Goal: Task Accomplishment & Management: Use online tool/utility

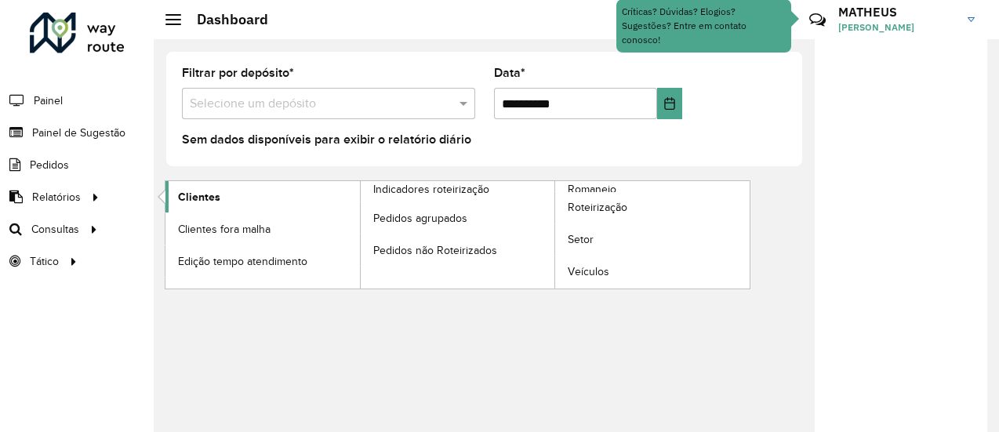
click at [182, 197] on span "Clientes" at bounding box center [199, 197] width 42 height 16
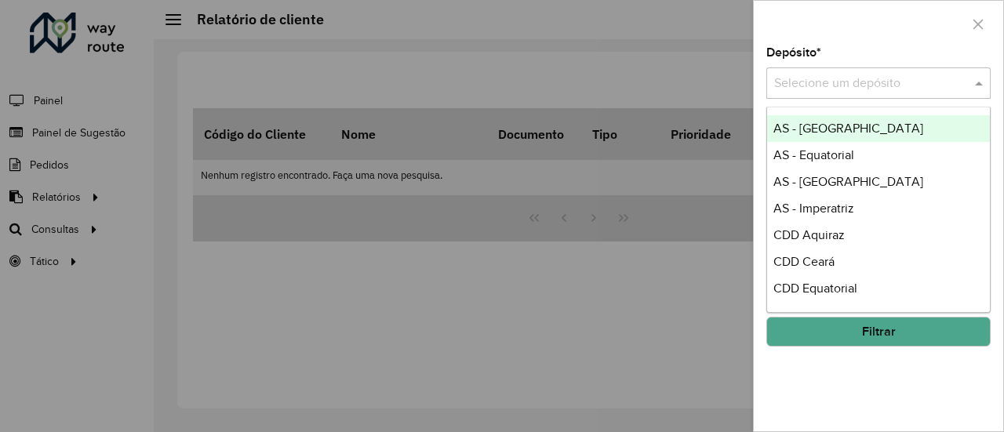
click at [814, 78] on input "text" at bounding box center [862, 83] width 177 height 19
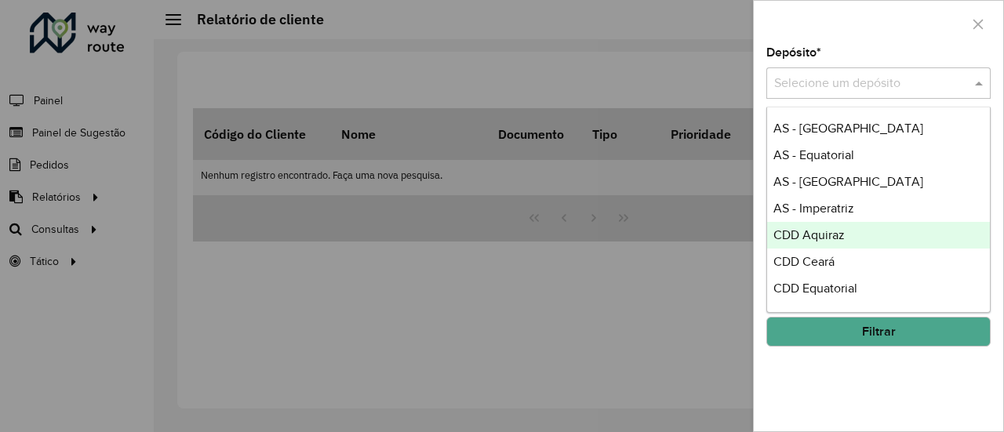
scroll to position [78, 0]
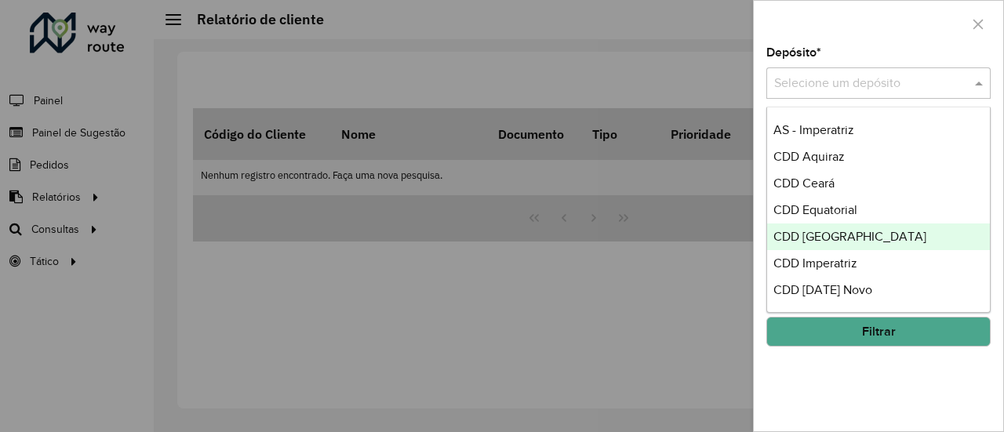
click at [819, 231] on span "CDD [GEOGRAPHIC_DATA]" at bounding box center [849, 236] width 153 height 13
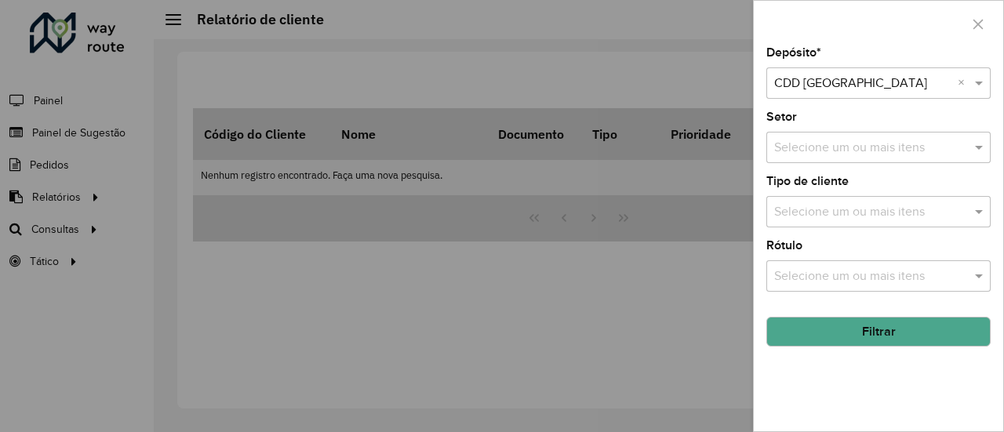
click at [809, 321] on button "Filtrar" at bounding box center [878, 332] width 224 height 30
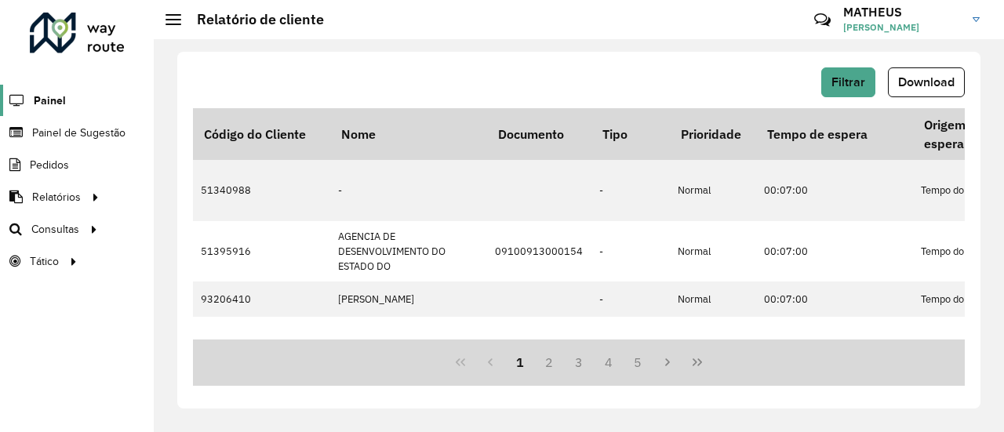
click at [45, 101] on span "Painel" at bounding box center [50, 101] width 32 height 16
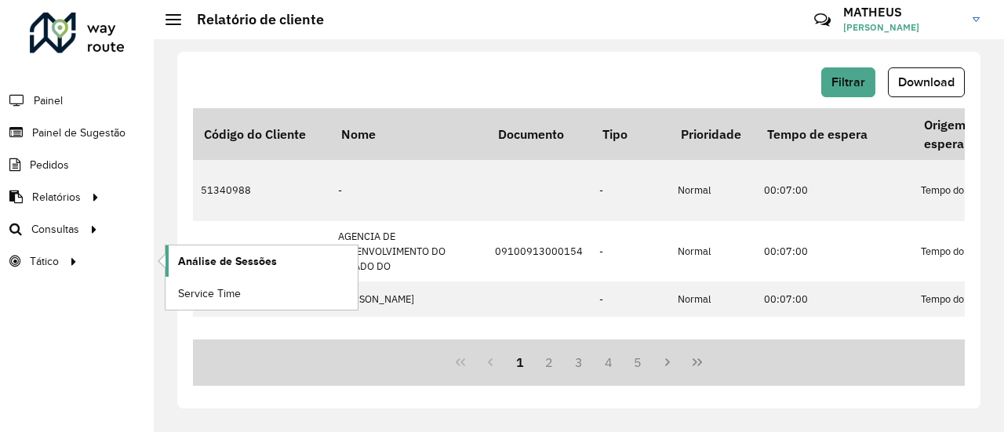
click at [196, 265] on span "Análise de Sessões" at bounding box center [227, 261] width 99 height 16
click at [198, 301] on link "Service Time" at bounding box center [261, 293] width 192 height 31
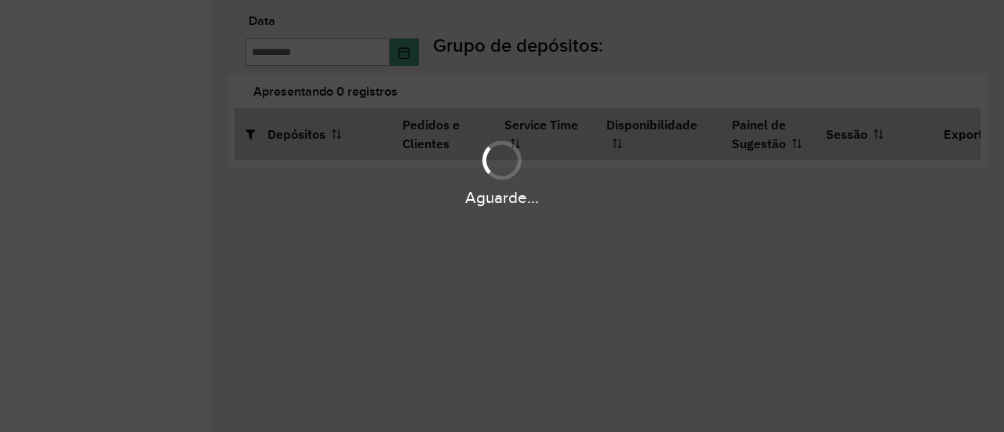
type input "**********"
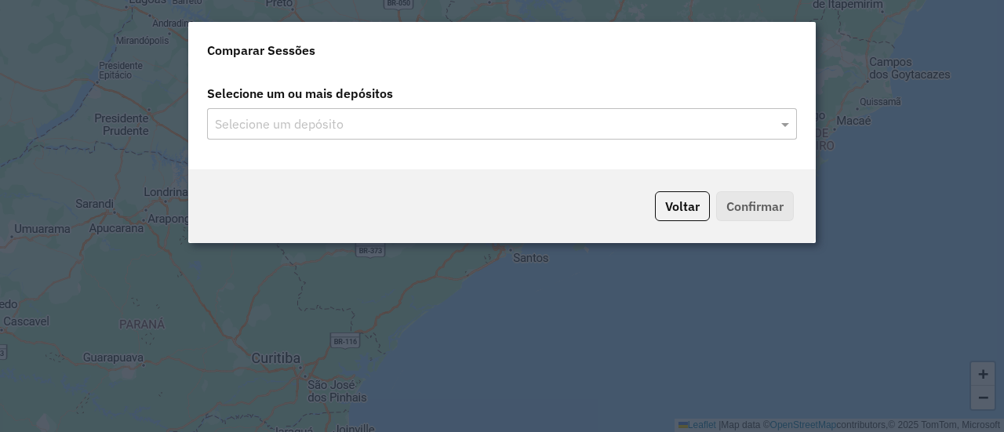
click at [373, 122] on input "text" at bounding box center [494, 124] width 566 height 19
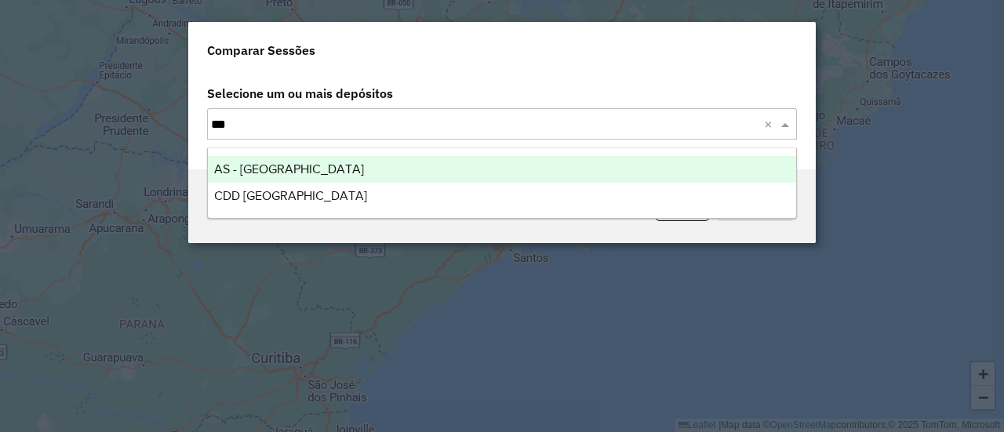
type input "****"
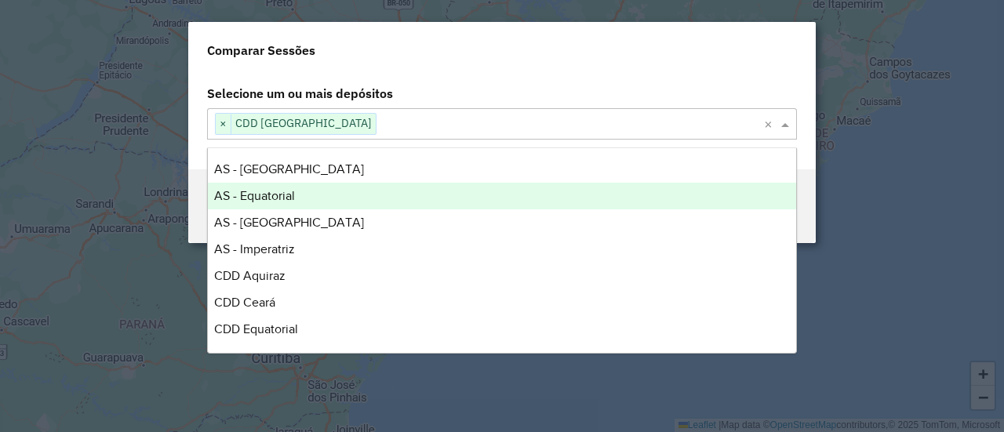
click at [489, 76] on div "Selecione um ou mais depósitos Selecione um depósito × CDD [GEOGRAPHIC_DATA] ×" at bounding box center [501, 120] width 627 height 97
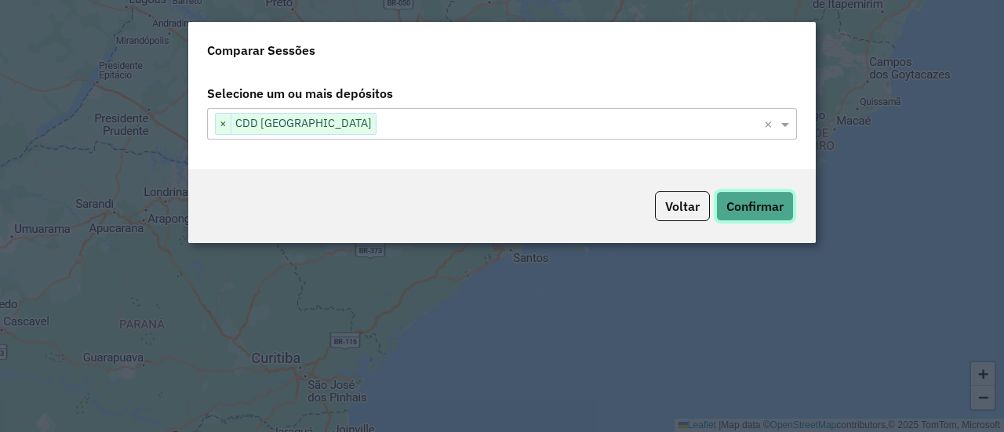
click at [740, 202] on button "Confirmar" at bounding box center [755, 206] width 78 height 30
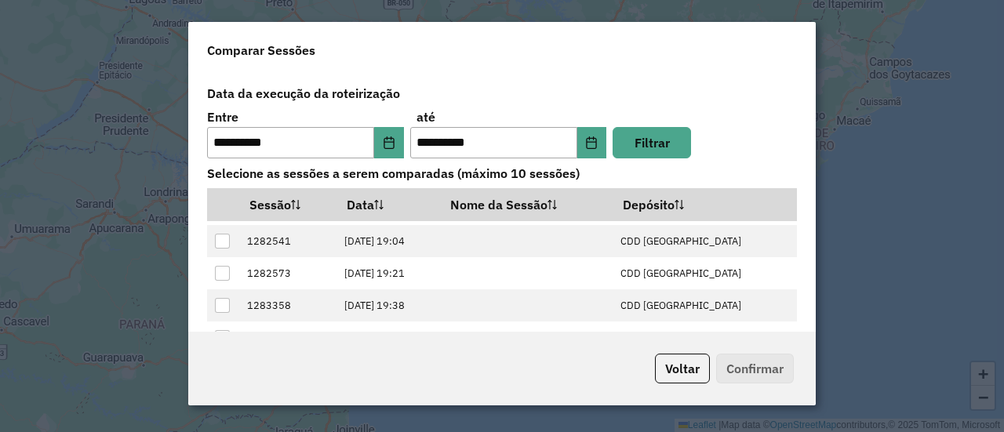
scroll to position [100, 0]
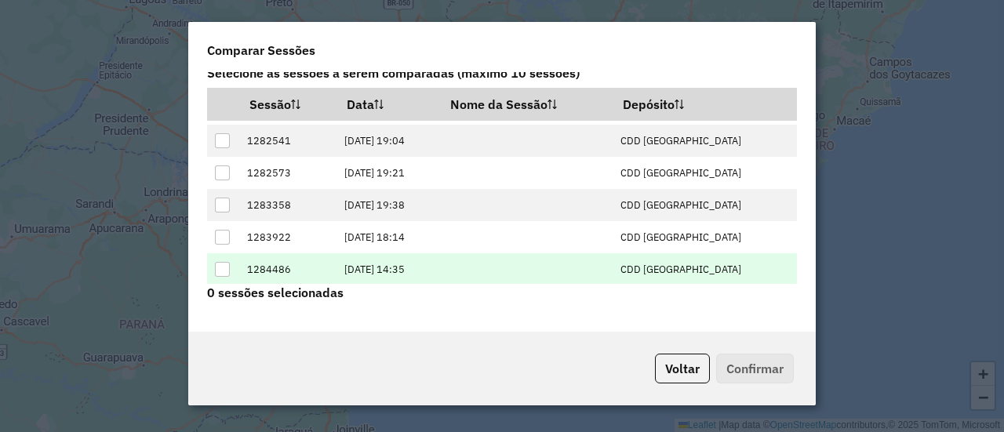
click at [218, 268] on div at bounding box center [222, 269] width 15 height 15
click at [750, 380] on button "Confirmar" at bounding box center [755, 369] width 78 height 30
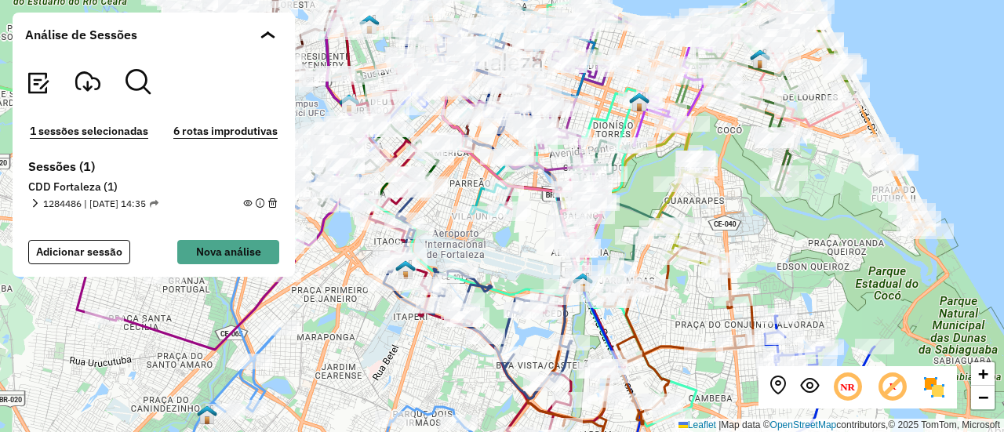
click at [935, 382] on img at bounding box center [933, 387] width 25 height 25
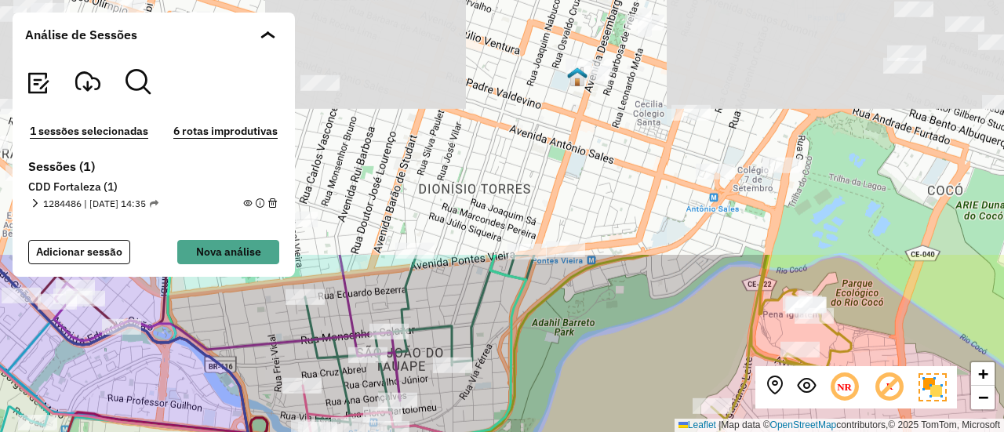
drag, startPoint x: 599, startPoint y: 87, endPoint x: 632, endPoint y: 409, distance: 323.2
click at [632, 409] on div "+ − Leaflet | Map data © OpenStreetMap contributors,© 2025 TomTom, Microsoft" at bounding box center [502, 216] width 1004 height 432
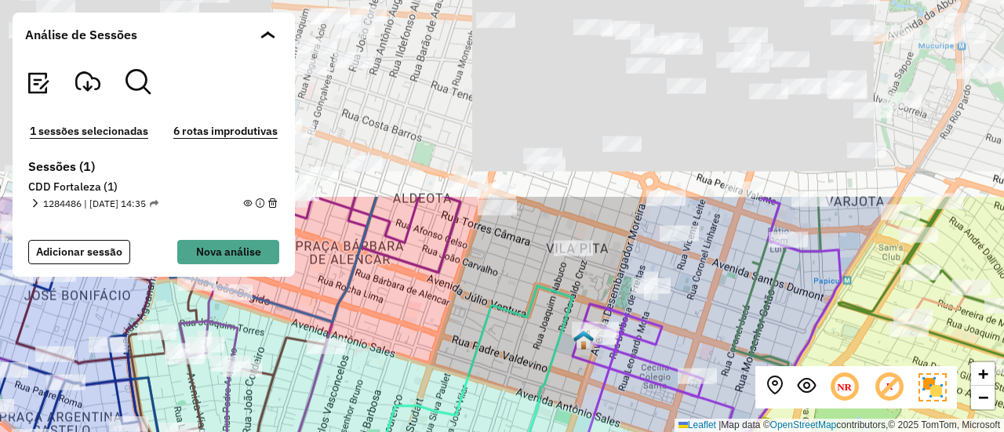
drag, startPoint x: 513, startPoint y: 68, endPoint x: 512, endPoint y: 382, distance: 313.6
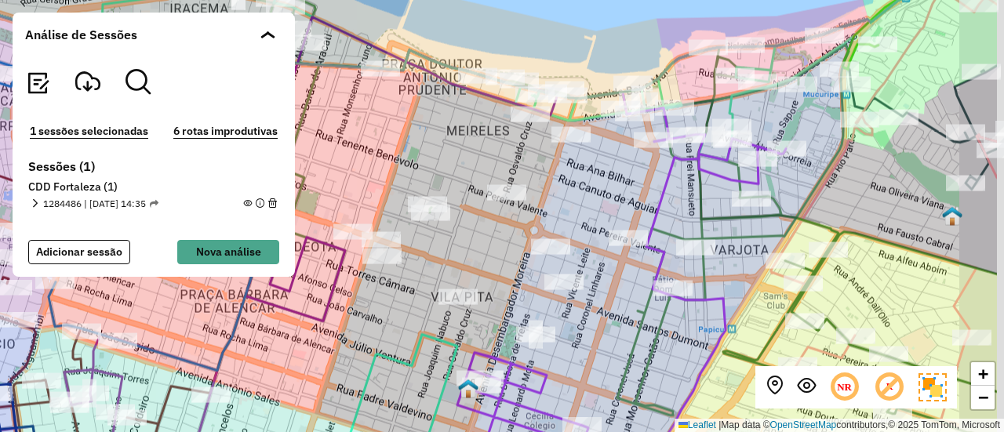
drag, startPoint x: 576, startPoint y: 212, endPoint x: 446, endPoint y: 226, distance: 130.8
click at [446, 226] on div "+ − Leaflet | Map data © OpenStreetMap contributors,© 2025 TomTom, Microsoft" at bounding box center [502, 216] width 1004 height 432
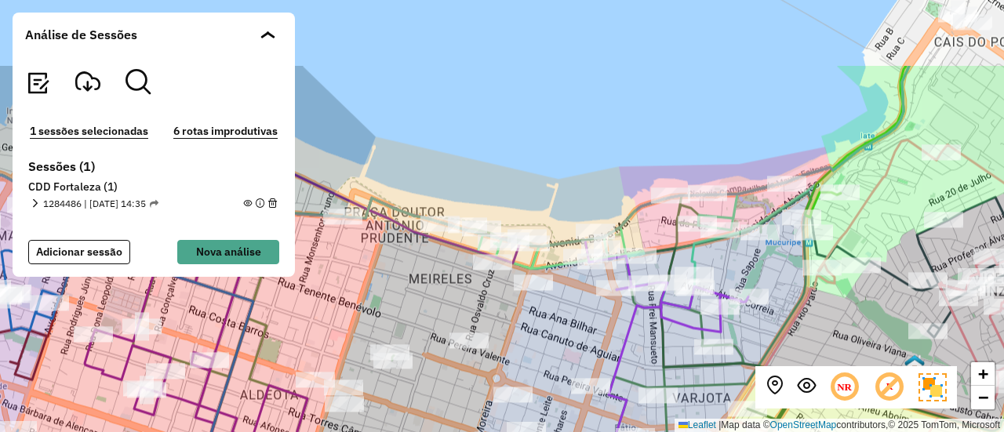
drag, startPoint x: 532, startPoint y: 107, endPoint x: 517, endPoint y: 217, distance: 110.8
click at [517, 217] on div "+ − Leaflet | Map data © OpenStreetMap contributors,© 2025 TomTom, Microsoft" at bounding box center [502, 216] width 1004 height 432
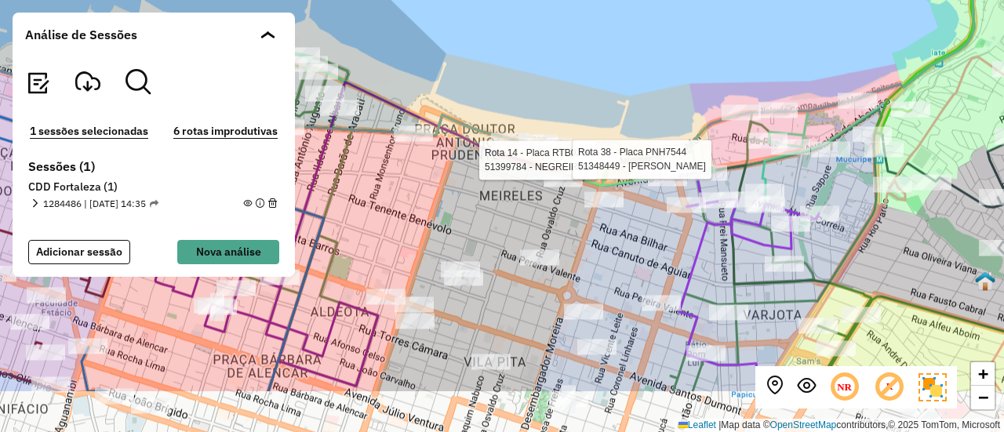
drag, startPoint x: 364, startPoint y: 283, endPoint x: 432, endPoint y: 202, distance: 105.7
click at [432, 202] on div "Rota 14 - Placa RTB0J59 51399784 - NEGREIROS Rota 38 - Placa PNH7544 51348449 -…" at bounding box center [502, 216] width 1004 height 432
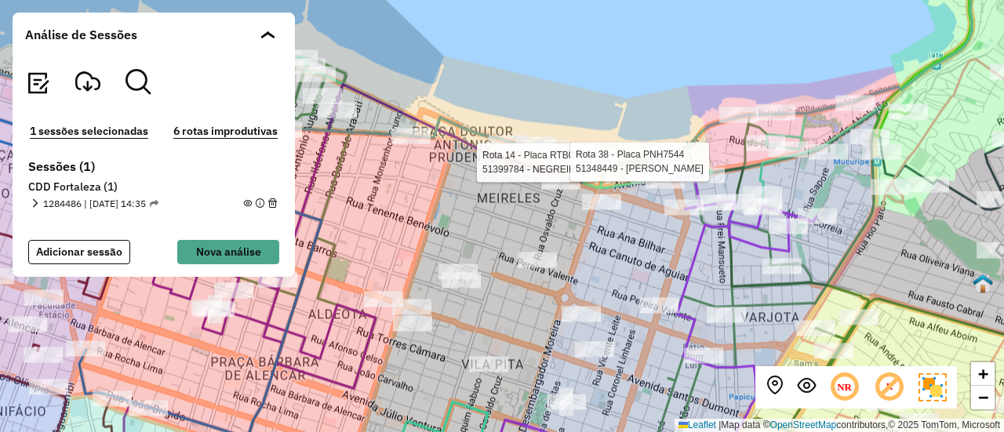
click at [809, 383] on em at bounding box center [806, 385] width 19 height 19
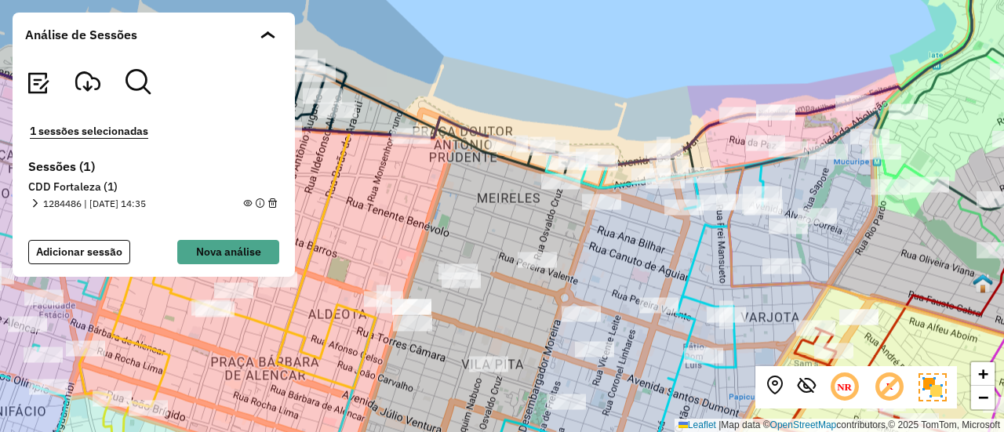
click at [889, 387] on icon at bounding box center [889, 387] width 33 height 33
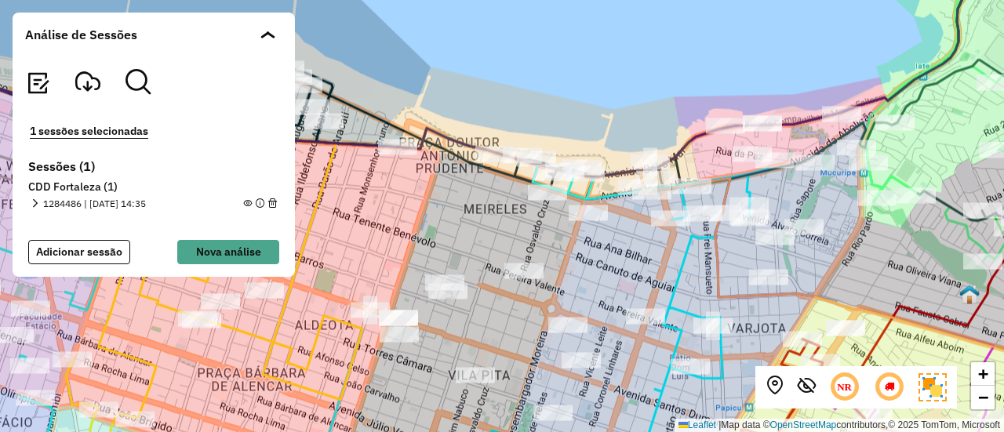
drag, startPoint x: 608, startPoint y: 274, endPoint x: 594, endPoint y: 285, distance: 17.3
click at [594, 285] on div "+ − Leaflet | Map data © OpenStreetMap contributors,© 2025 TomTom, Microsoft" at bounding box center [502, 216] width 1004 height 432
click at [459, 131] on div "+ − Leaflet | Map data © OpenStreetMap contributors,© 2025 TomTom, Microsoft" at bounding box center [502, 216] width 1004 height 432
click at [772, 388] on em at bounding box center [774, 385] width 19 height 19
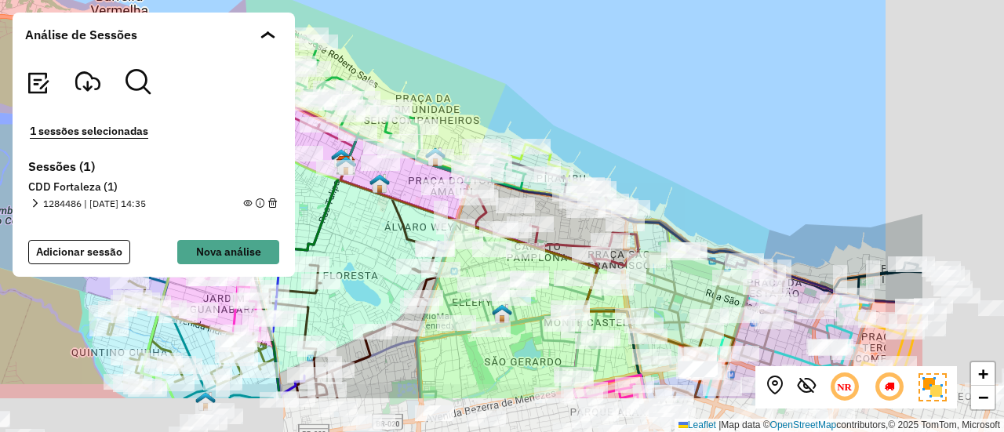
drag, startPoint x: 554, startPoint y: 269, endPoint x: 372, endPoint y: 192, distance: 197.5
click at [372, 192] on img at bounding box center [379, 183] width 20 height 20
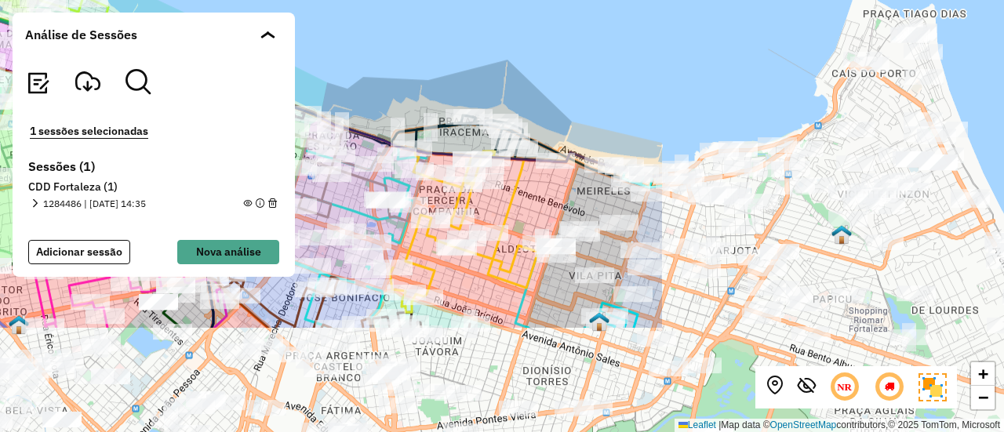
drag, startPoint x: 832, startPoint y: 203, endPoint x: 350, endPoint y: 42, distance: 508.3
click at [350, 42] on div "+ − Leaflet | Map data © OpenStreetMap contributors,© 2025 TomTom, Microsoft" at bounding box center [502, 216] width 1004 height 432
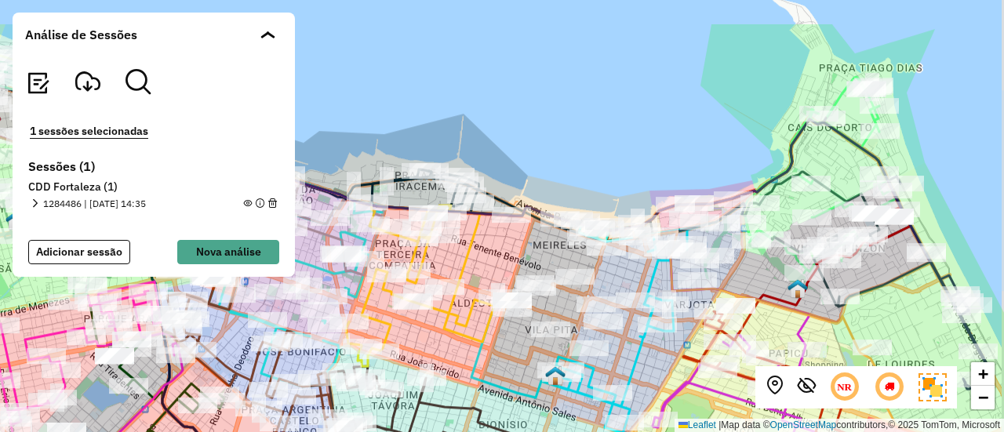
drag, startPoint x: 566, startPoint y: 92, endPoint x: 562, endPoint y: 159, distance: 67.5
click at [562, 159] on div "+ − Leaflet | Map data © OpenStreetMap contributors,© 2025 TomTom, Microsoft" at bounding box center [502, 216] width 1004 height 432
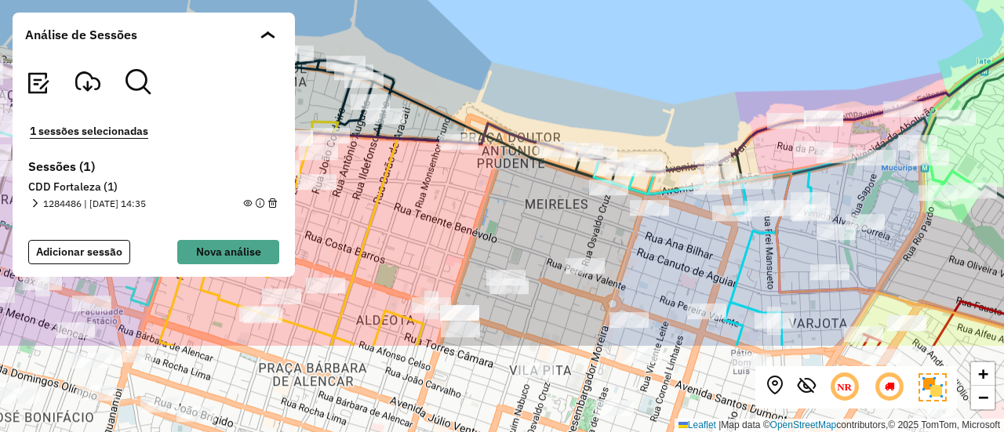
drag, startPoint x: 605, startPoint y: 202, endPoint x: 601, endPoint y: 73, distance: 129.4
click at [601, 73] on div "+ − Leaflet | Map data © OpenStreetMap contributors,© 2025 TomTom, Microsoft" at bounding box center [502, 216] width 1004 height 432
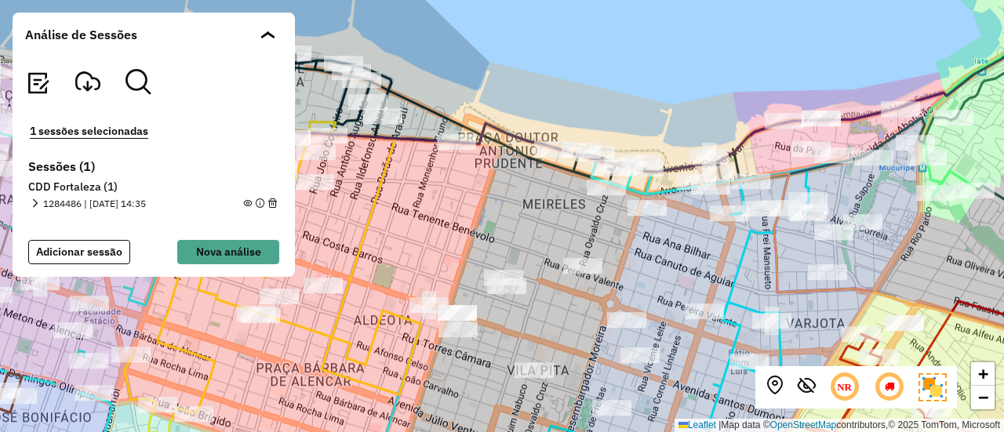
click at [844, 384] on icon at bounding box center [844, 387] width 33 height 33
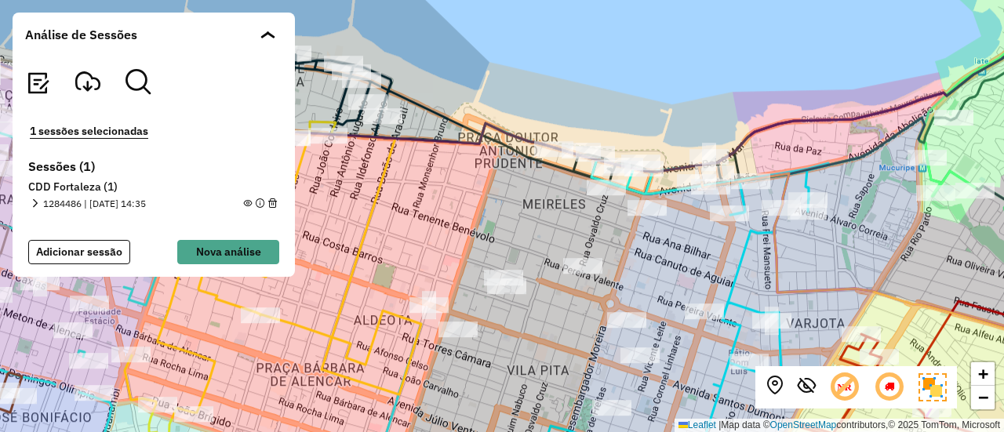
click at [935, 385] on img at bounding box center [932, 387] width 28 height 28
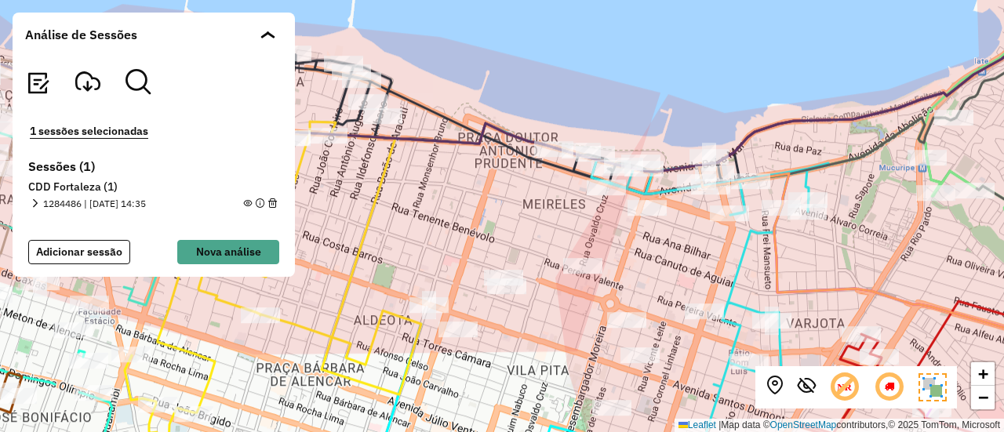
click at [935, 385] on img at bounding box center [932, 387] width 28 height 28
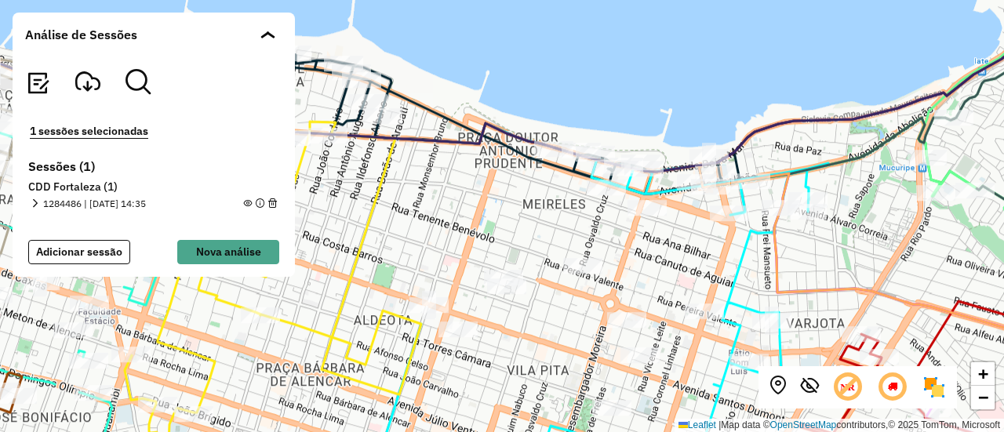
click at [935, 385] on img at bounding box center [933, 387] width 25 height 25
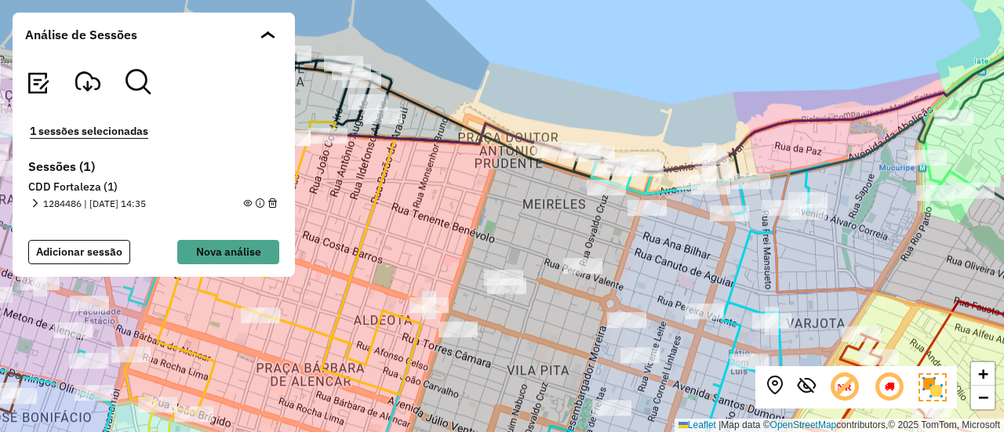
click at [935, 385] on img at bounding box center [932, 387] width 28 height 28
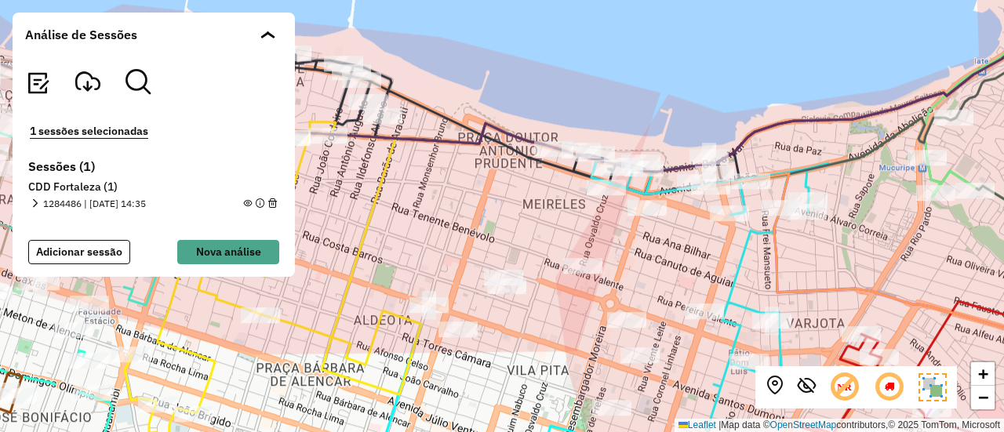
click at [935, 385] on img at bounding box center [932, 387] width 28 height 28
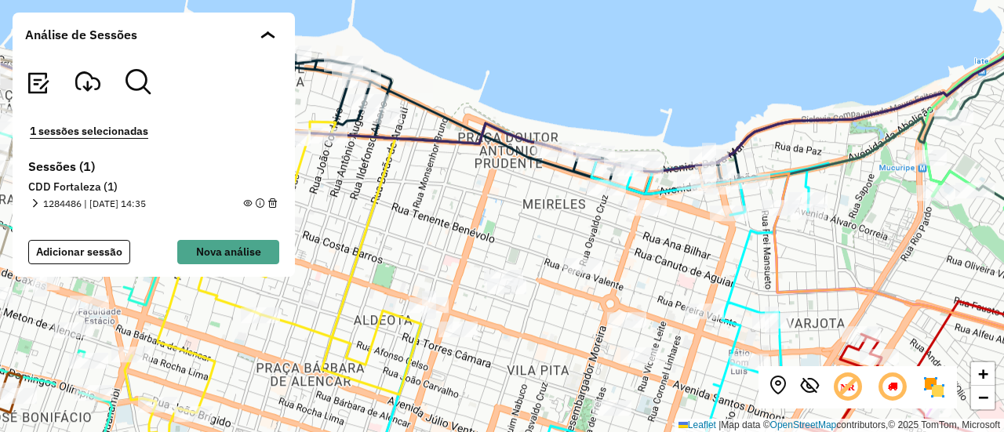
click at [936, 390] on img at bounding box center [933, 387] width 25 height 25
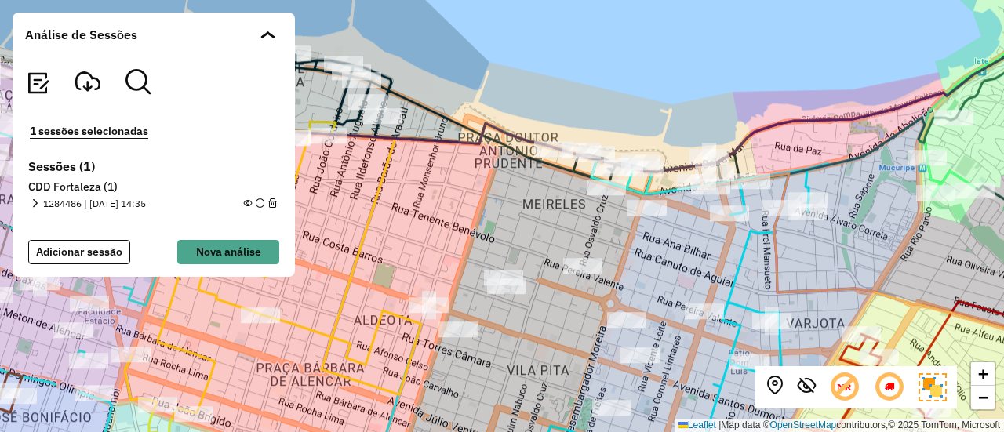
click at [935, 391] on img at bounding box center [932, 387] width 28 height 28
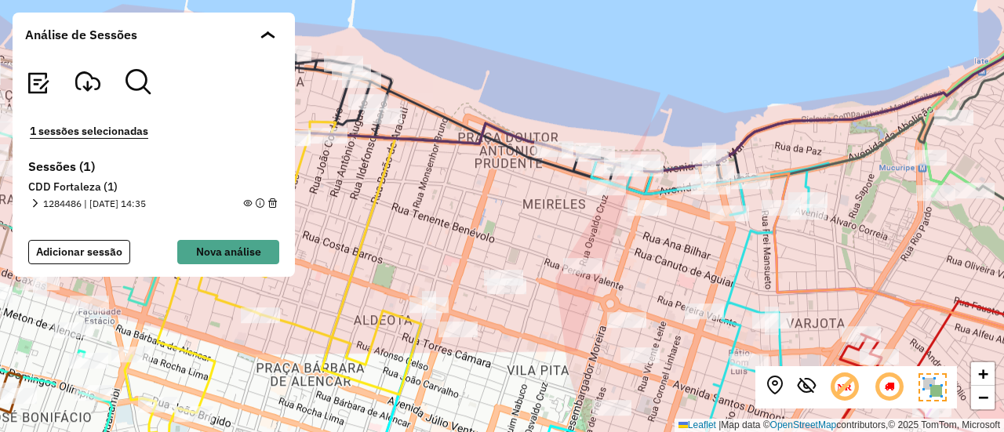
click at [928, 388] on img at bounding box center [932, 387] width 28 height 28
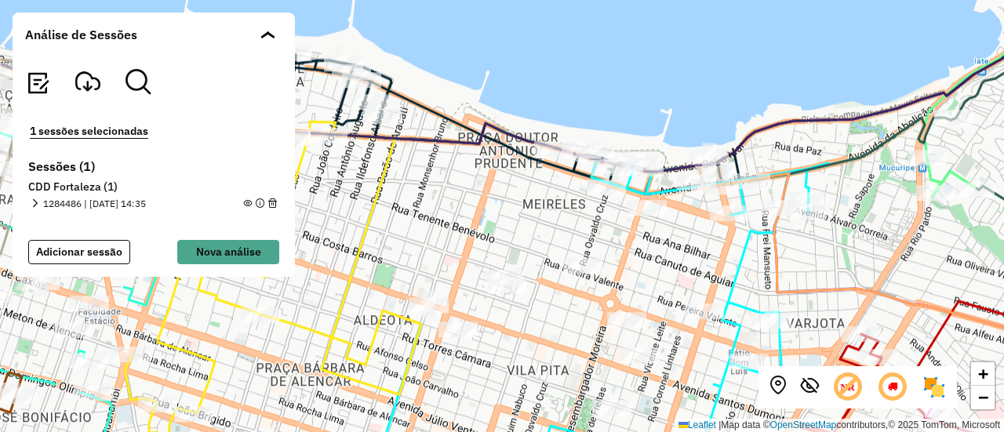
click at [928, 388] on img at bounding box center [933, 387] width 25 height 25
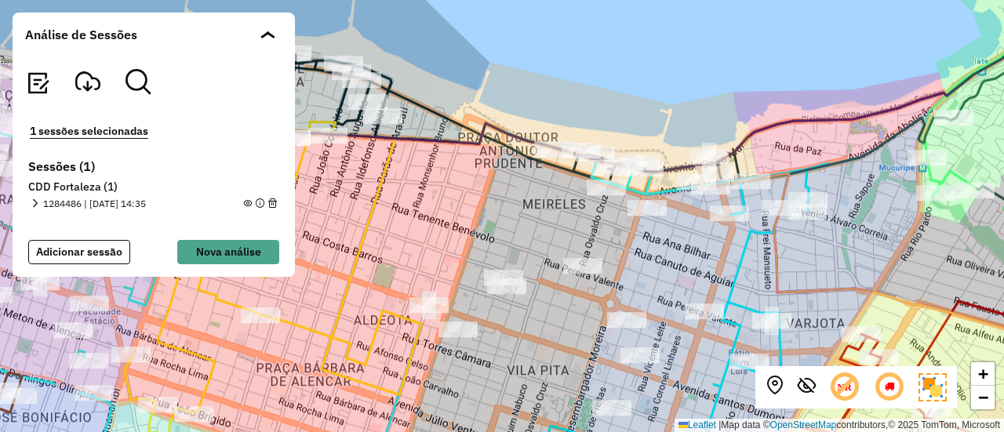
click at [928, 388] on img at bounding box center [932, 387] width 28 height 28
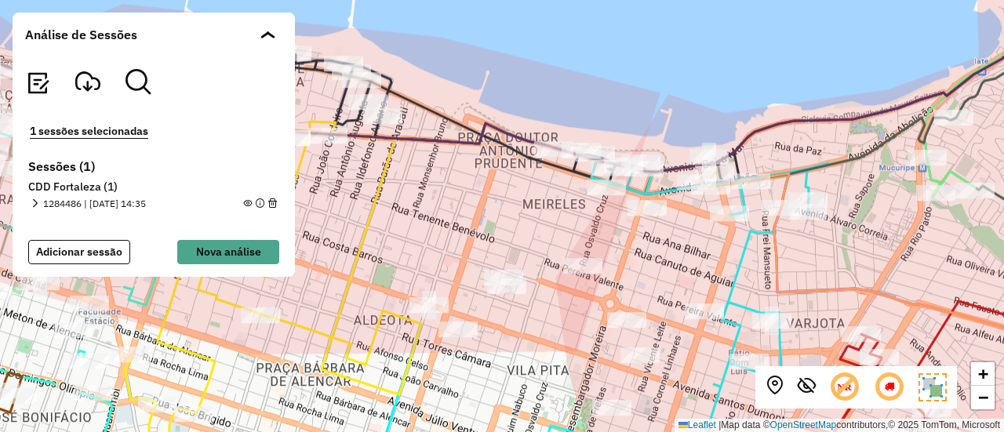
click at [928, 388] on img at bounding box center [932, 387] width 28 height 28
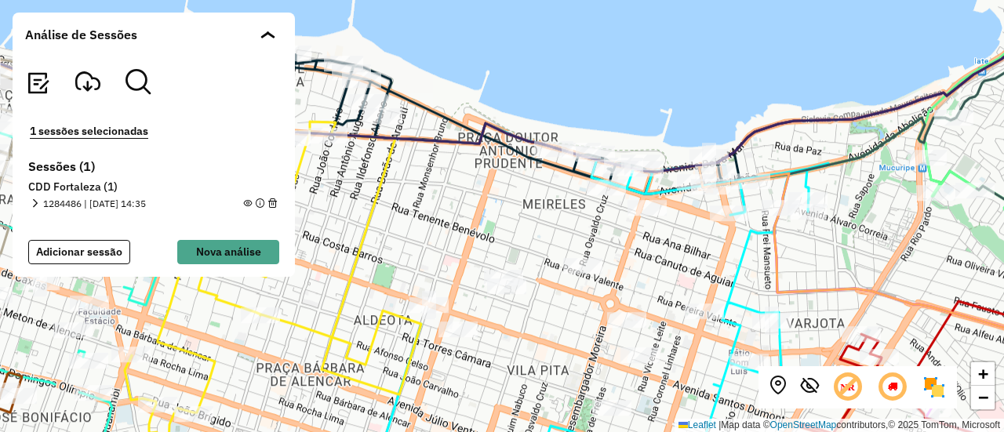
click at [928, 388] on img at bounding box center [933, 387] width 25 height 25
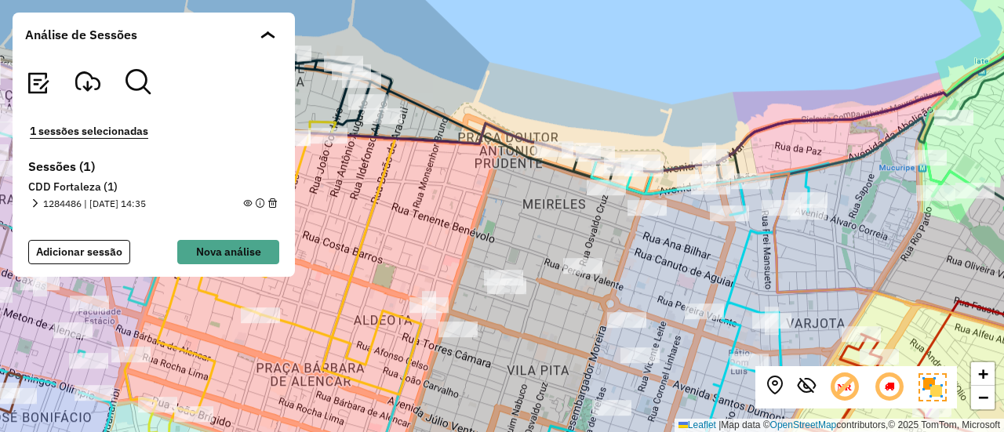
click at [261, 36] on span at bounding box center [264, 35] width 9 height 8
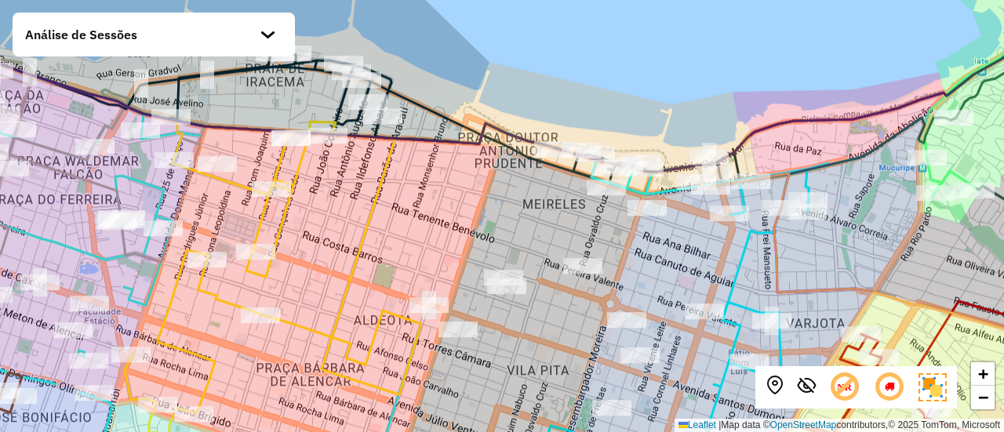
click at [261, 36] on div at bounding box center [268, 42] width 16 height 16
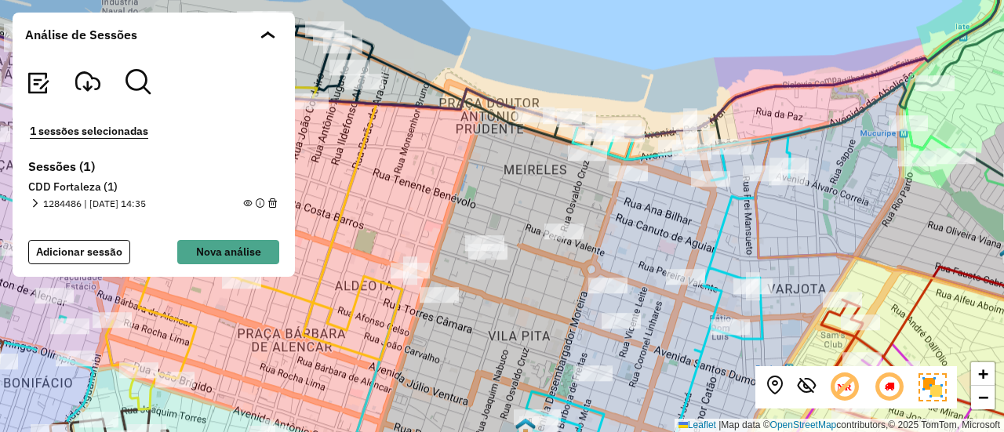
drag, startPoint x: 459, startPoint y: 200, endPoint x: 441, endPoint y: 165, distance: 39.3
click at [441, 165] on div "+ − Leaflet | Map data © OpenStreetMap contributors,© 2025 TomTom, Microsoft" at bounding box center [502, 216] width 1004 height 432
click at [643, 111] on div "+ − Leaflet | Map data © OpenStreetMap contributors,© 2025 TomTom, Microsoft" at bounding box center [502, 216] width 1004 height 432
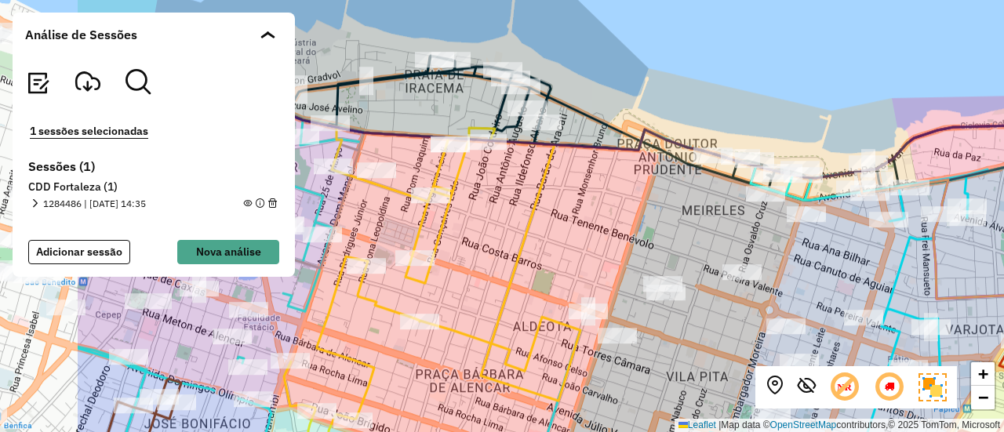
drag, startPoint x: 643, startPoint y: 111, endPoint x: 821, endPoint y: 151, distance: 182.6
click at [821, 151] on div "+ − Leaflet | Map data © OpenStreetMap contributors,© 2025 TomTom, Microsoft" at bounding box center [502, 216] width 1004 height 432
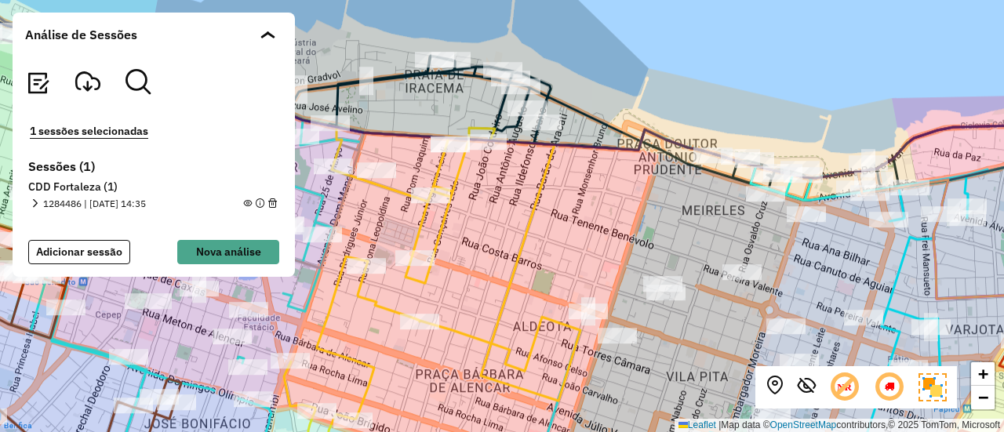
click at [34, 198] on span at bounding box center [35, 204] width 9 height 14
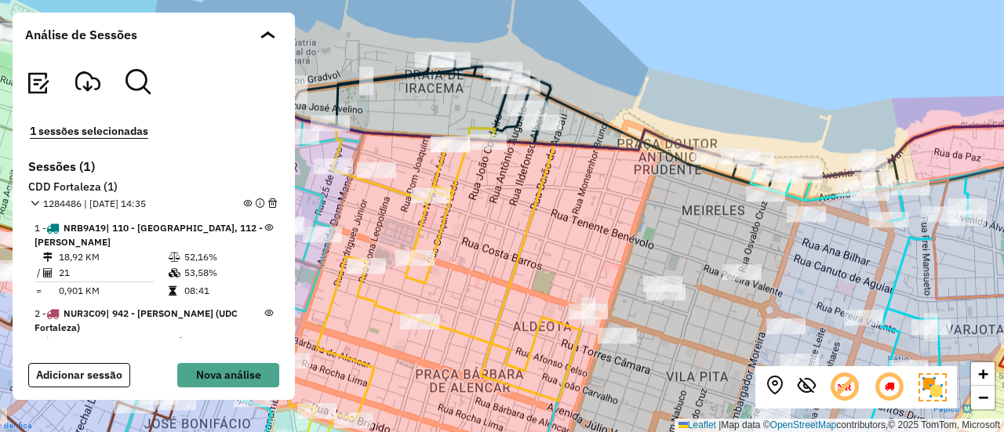
click at [243, 202] on em at bounding box center [247, 203] width 9 height 9
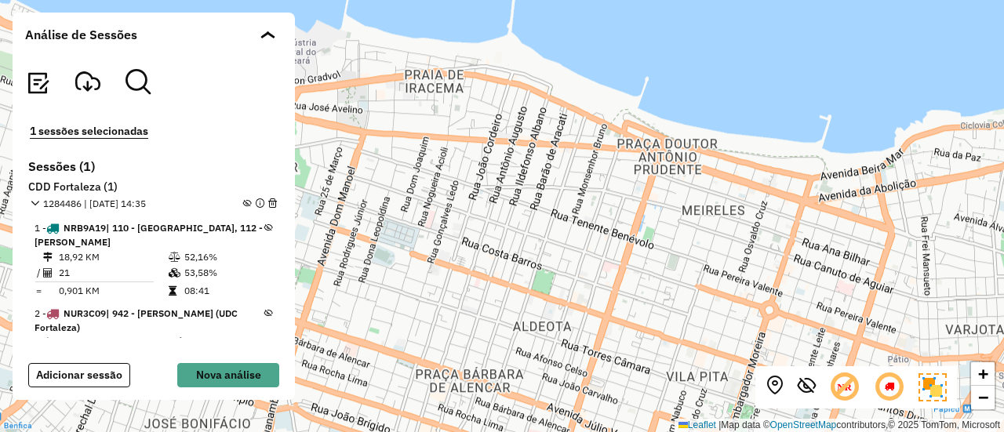
click at [243, 202] on em at bounding box center [247, 203] width 9 height 9
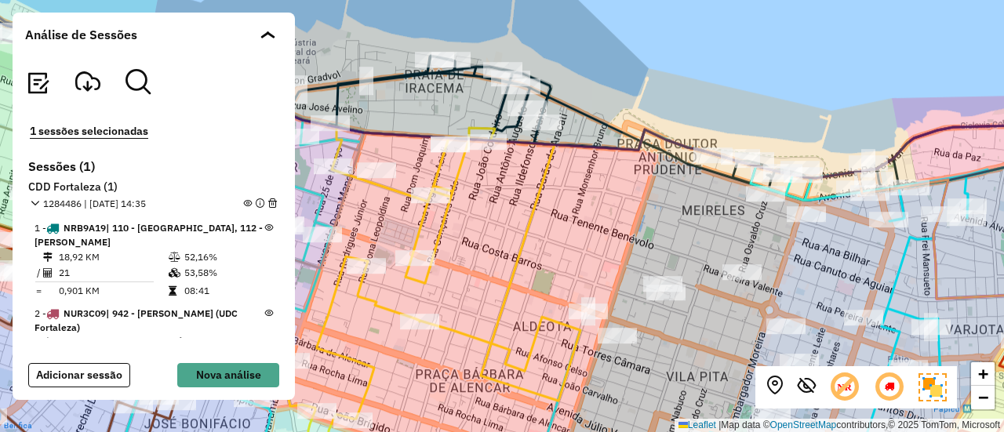
click at [264, 230] on icon at bounding box center [268, 227] width 9 height 9
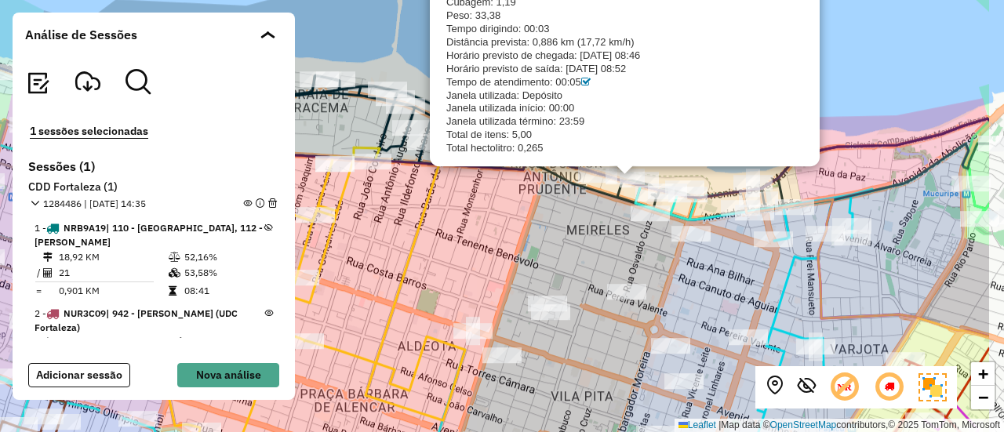
drag, startPoint x: 692, startPoint y: 200, endPoint x: 577, endPoint y: 220, distance: 116.3
click at [577, 220] on div "CDD Fortaleza 51374074 - SHOWVETERIA Sessão: 1284486 Endereço: [GEOGRAPHIC_DATA…" at bounding box center [502, 216] width 1004 height 432
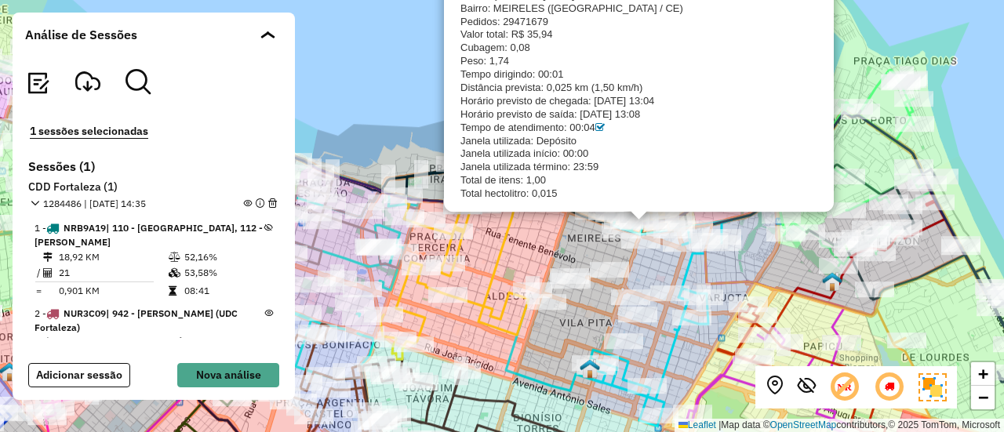
click at [394, 111] on div "CDD Fortaleza 51399784 - NEGREIROS Sessão: 1284486 Endereço: [GEOGRAPHIC_DATA][…" at bounding box center [502, 216] width 1004 height 432
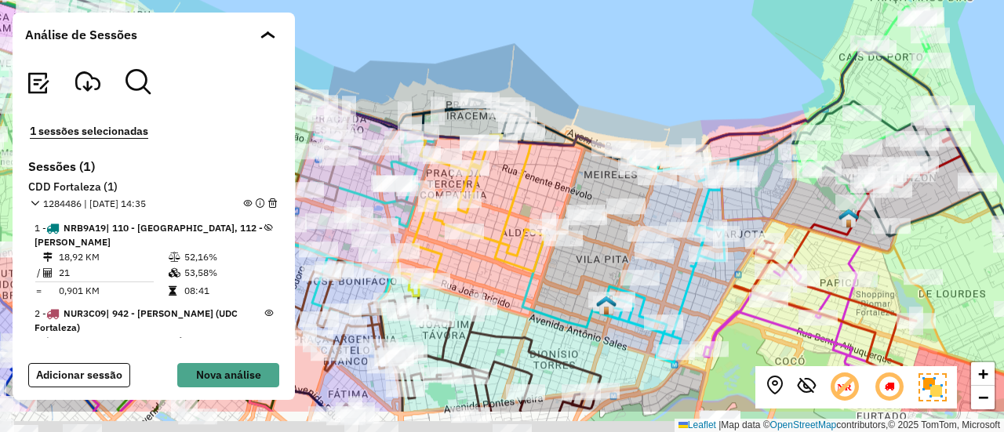
drag, startPoint x: 535, startPoint y: 108, endPoint x: 554, endPoint y: 32, distance: 78.4
click at [554, 32] on div "+ − Leaflet | Map data © OpenStreetMap contributors,© 2025 TomTom, Microsoft" at bounding box center [502, 216] width 1004 height 432
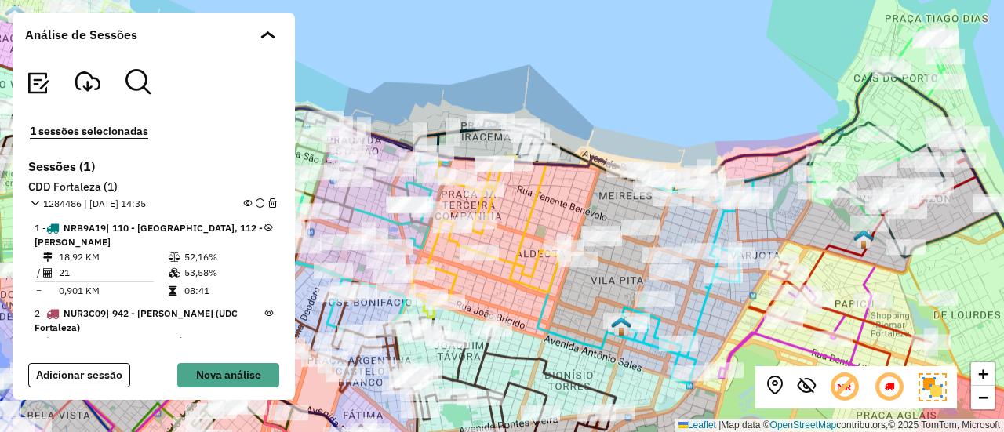
drag, startPoint x: 546, startPoint y: 158, endPoint x: 558, endPoint y: 193, distance: 36.7
click at [558, 193] on div "+ − Leaflet | Map data © OpenStreetMap contributors,© 2025 TomTom, Microsoft" at bounding box center [502, 216] width 1004 height 432
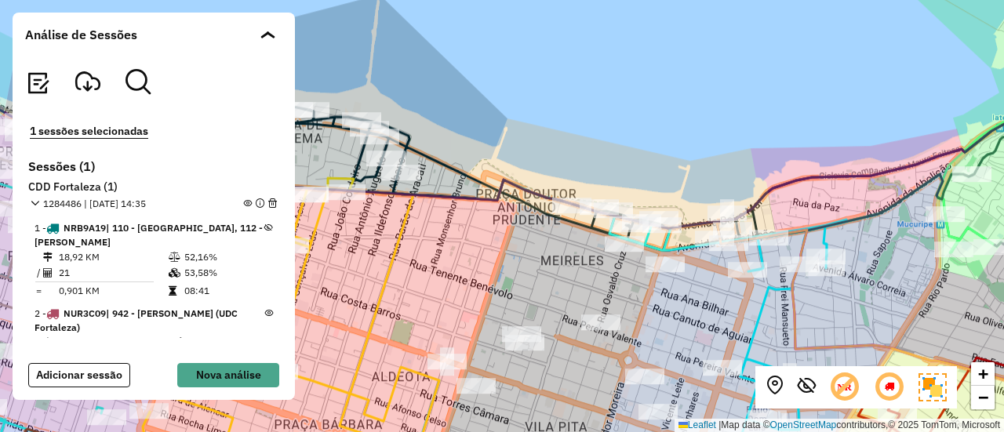
drag, startPoint x: 608, startPoint y: 148, endPoint x: 535, endPoint y: 162, distance: 74.3
click at [535, 162] on div "+ − Leaflet | Map data © OpenStreetMap contributors,© 2025 TomTom, Microsoft" at bounding box center [502, 216] width 1004 height 432
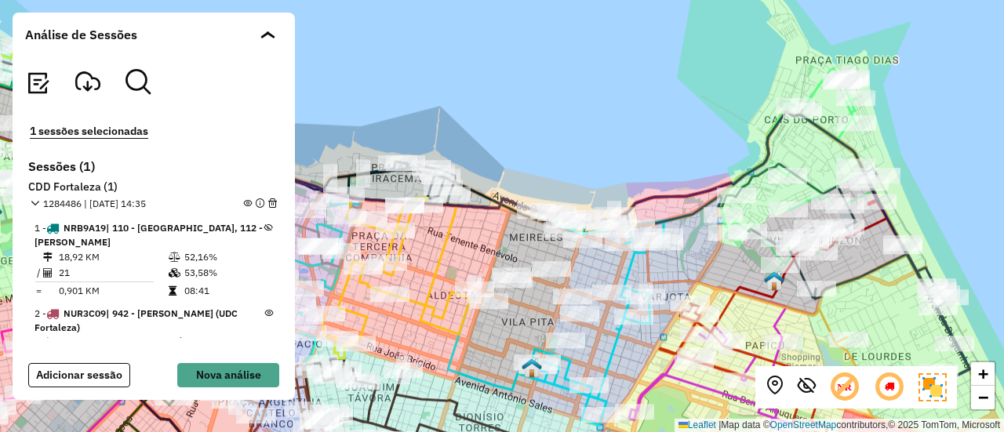
click at [137, 74] on em at bounding box center [137, 81] width 25 height 25
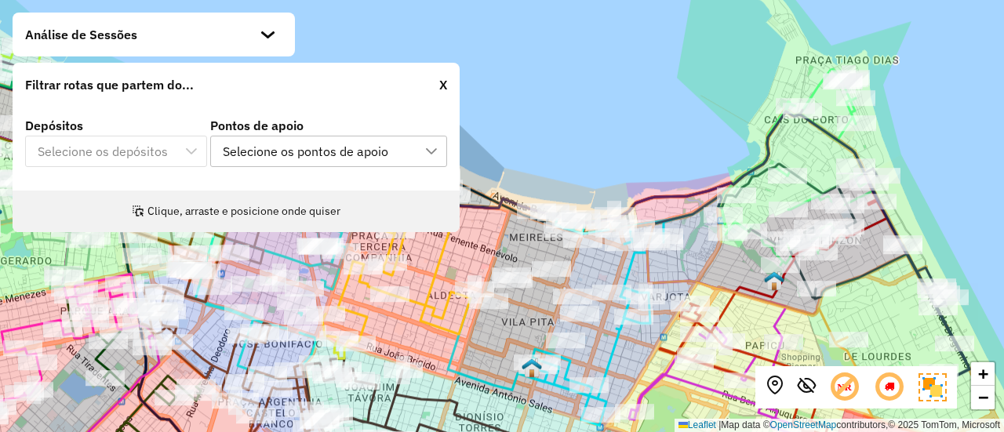
click at [257, 142] on div "Selecione os pontos de apoio" at bounding box center [305, 151] width 176 height 30
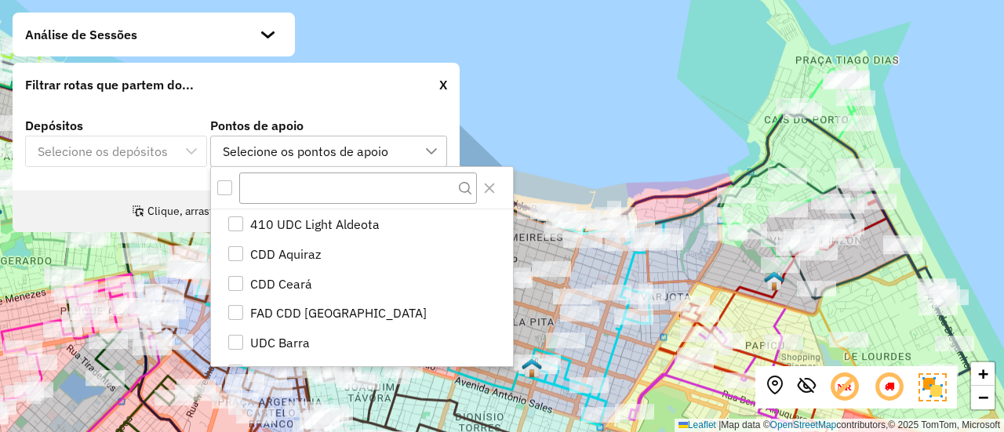
click at [304, 82] on div "Filtrar rotas que partem do... X" at bounding box center [236, 85] width 447 height 44
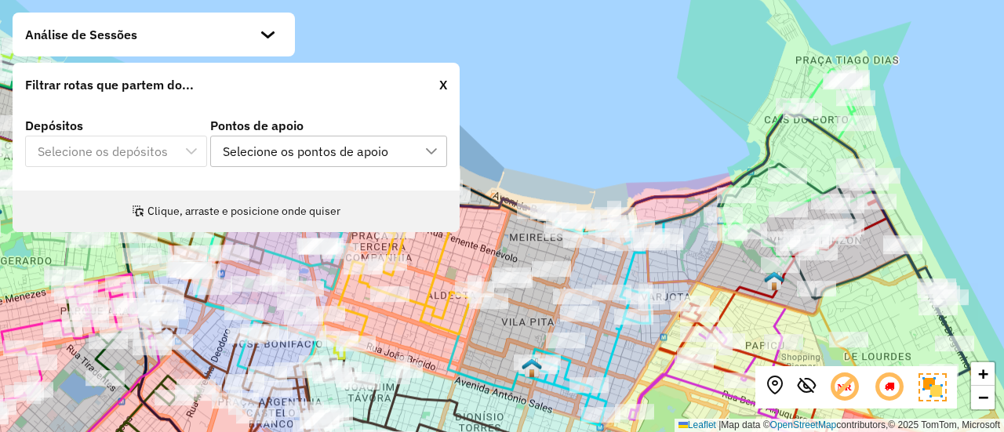
click at [116, 145] on p-multiselect "Selecione os depósitos" at bounding box center [116, 152] width 182 height 14
click at [115, 151] on p-multiselect "Selecione os depósitos" at bounding box center [116, 152] width 182 height 14
click at [442, 82] on div "X" at bounding box center [443, 84] width 8 height 19
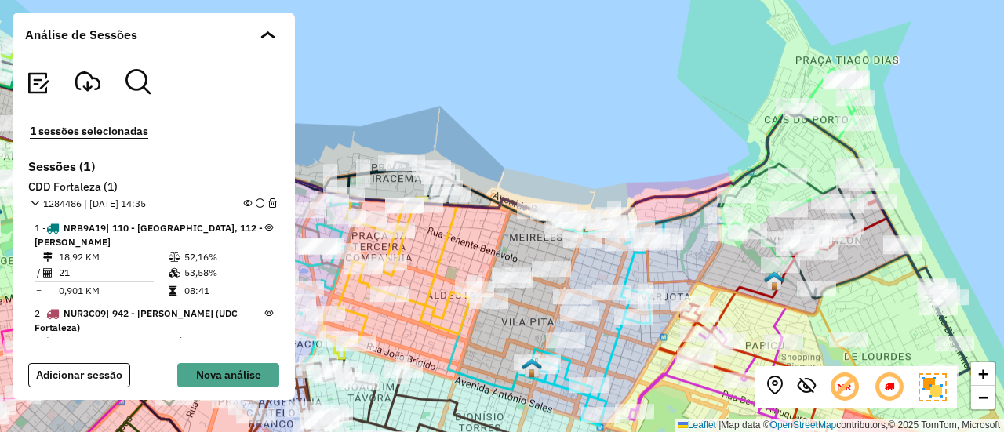
click at [140, 78] on em at bounding box center [137, 81] width 25 height 25
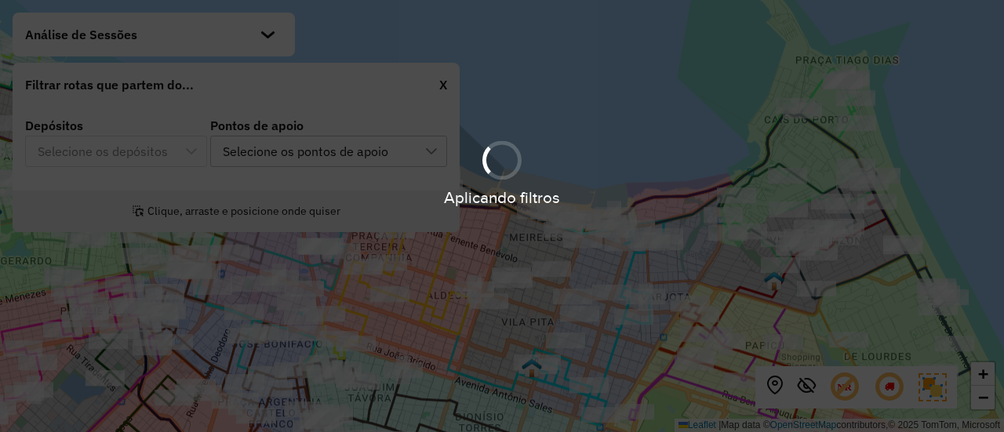
click at [174, 27] on div "Aplicando filtros" at bounding box center [502, 216] width 1004 height 432
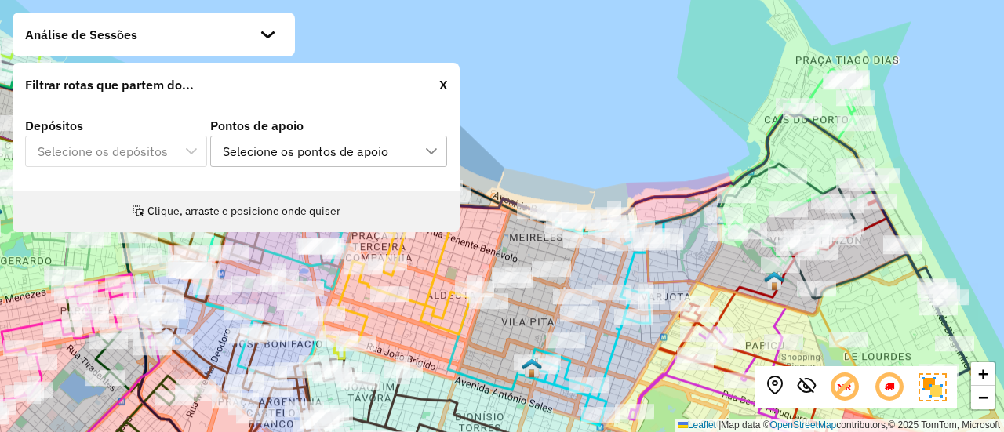
click at [263, 34] on span at bounding box center [264, 35] width 9 height 8
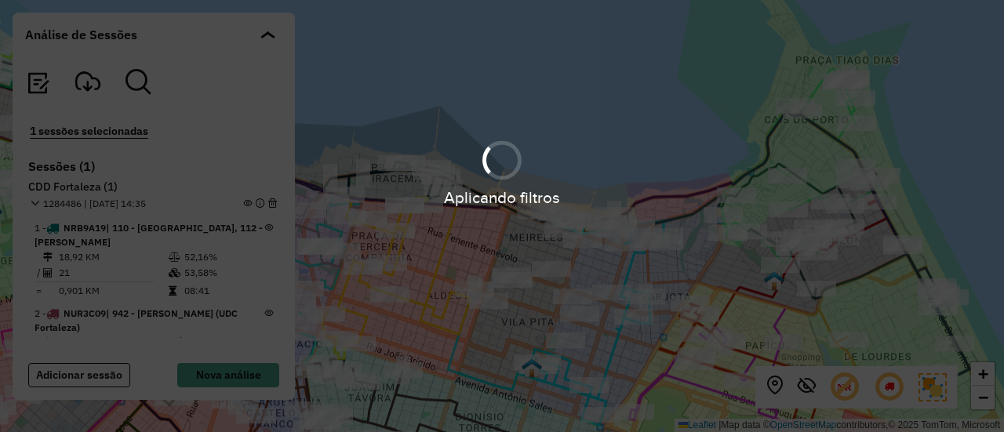
click at [444, 86] on hb-app "Aplicando filtros Pop-up bloqueado! Seu navegador bloqueou automáticamente a ab…" at bounding box center [502, 216] width 1004 height 432
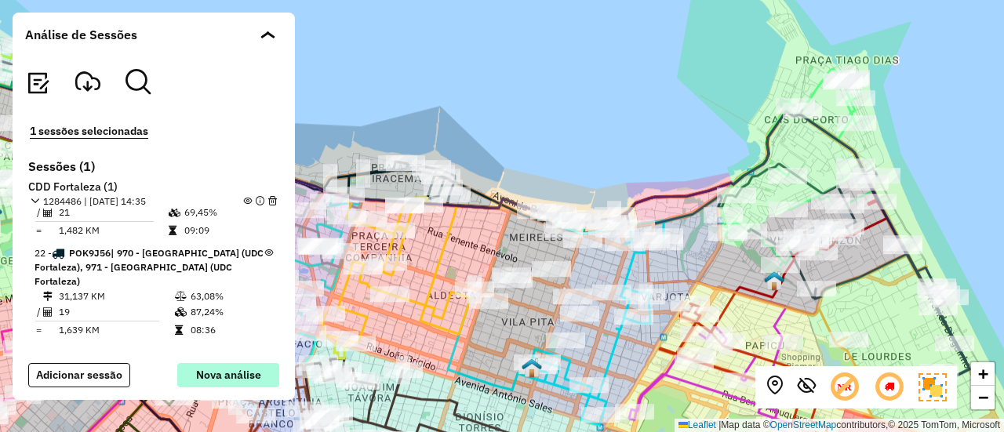
scroll to position [1862, 0]
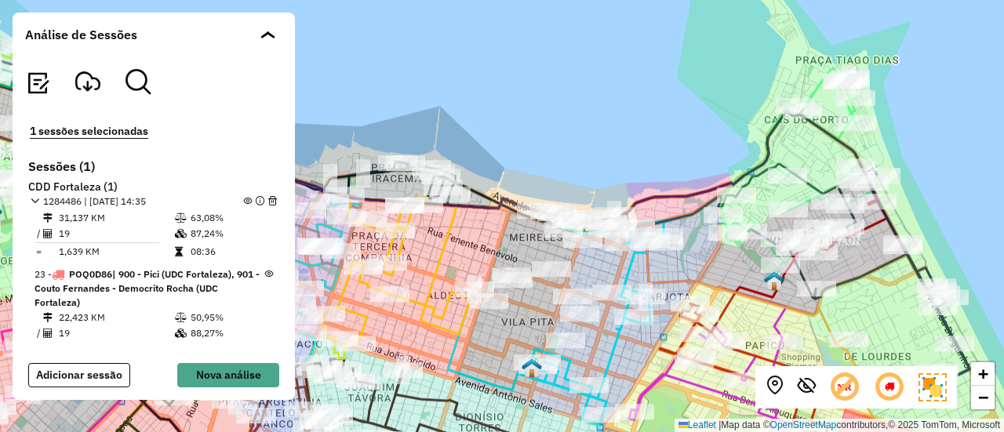
click at [69, 134] on button "1 sessões selecionadas" at bounding box center [89, 131] width 128 height 18
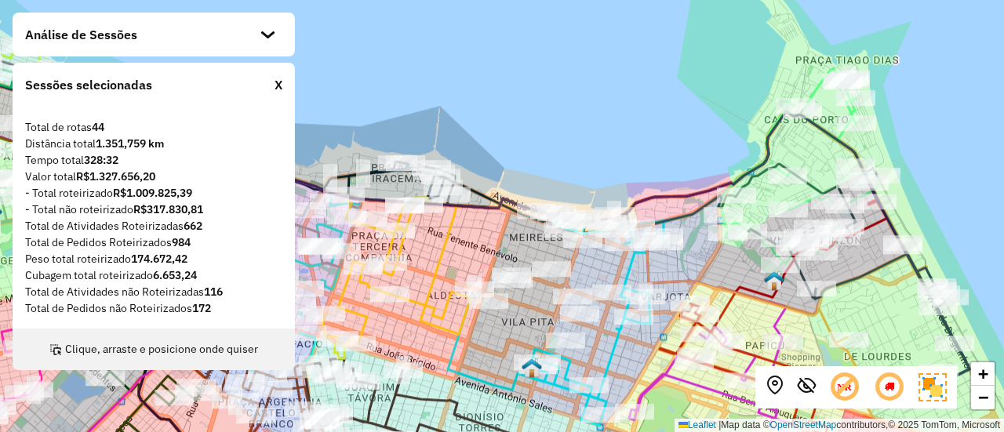
scroll to position [1792, 0]
click at [274, 89] on div "X" at bounding box center [278, 84] width 8 height 19
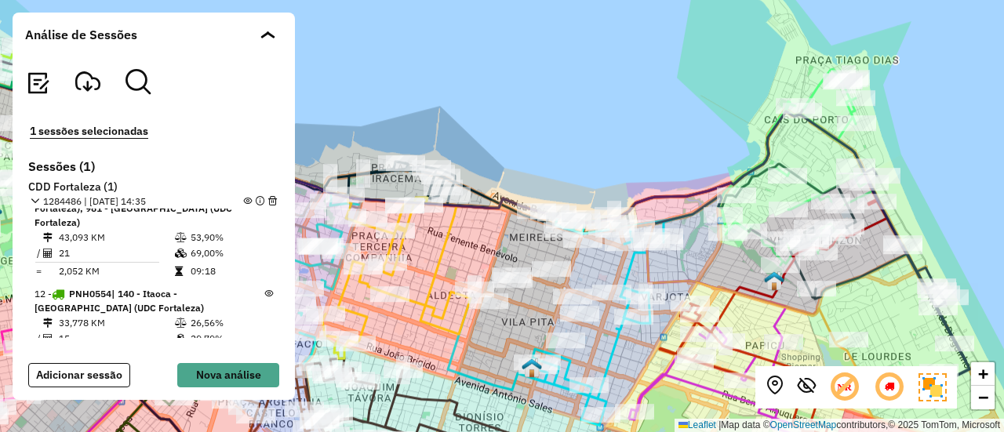
scroll to position [882, 0]
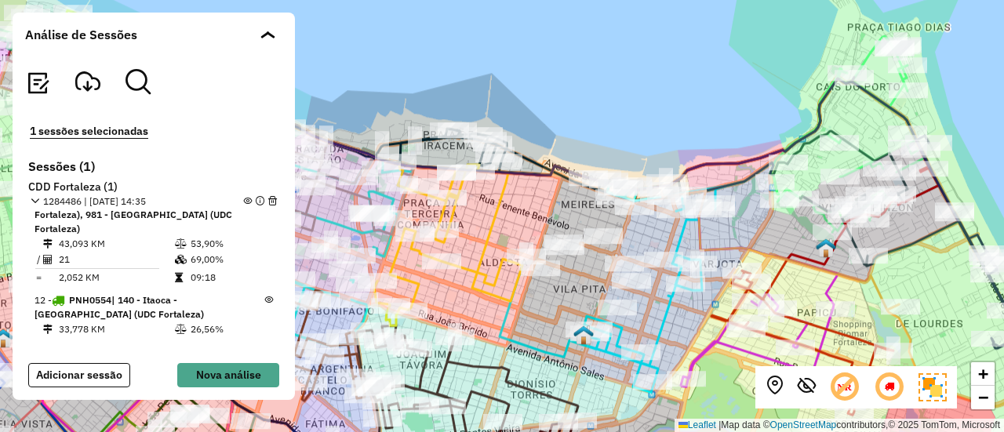
drag, startPoint x: 452, startPoint y: 228, endPoint x: 504, endPoint y: 205, distance: 56.8
click at [504, 205] on icon at bounding box center [448, 245] width 148 height 161
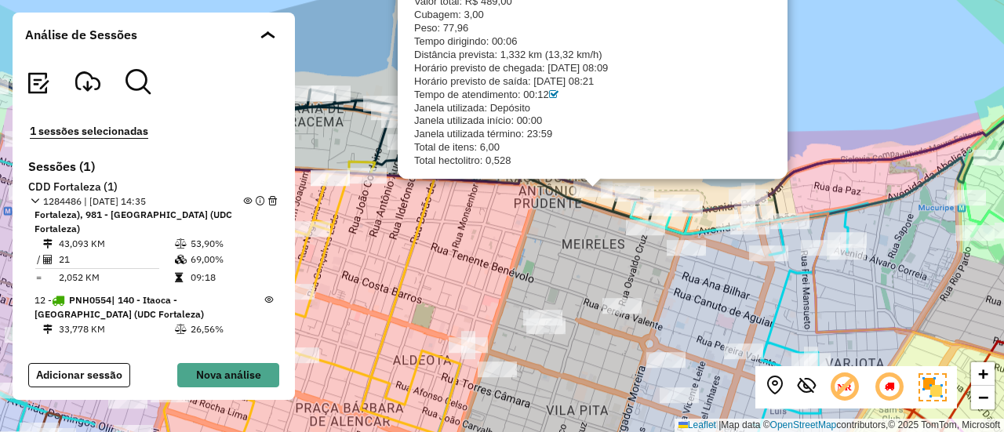
click at [536, 234] on div "CDD Fortaleza 51302018 - GLAUCIENE DOS SANTOS ROCHA Sessão: 1284486 Pedidos: 29…" at bounding box center [502, 216] width 1004 height 432
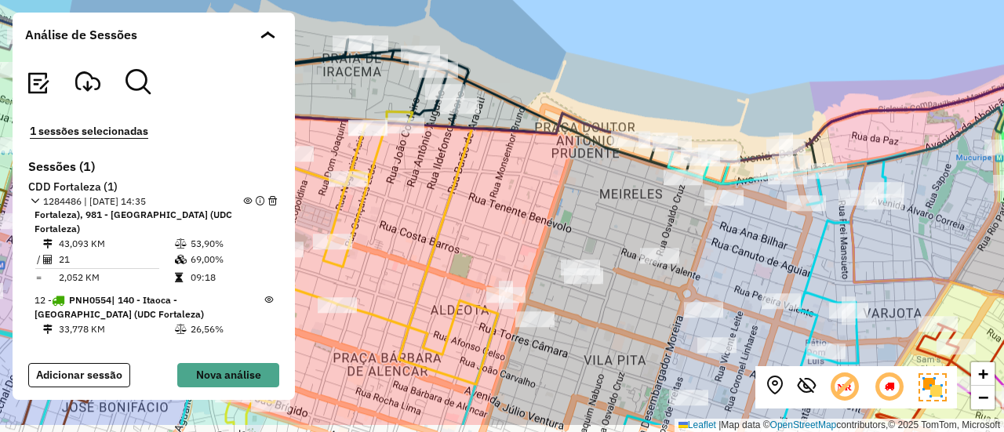
drag, startPoint x: 536, startPoint y: 234, endPoint x: 574, endPoint y: 184, distance: 62.7
click at [574, 184] on div "+ − Leaflet | Map data © OpenStreetMap contributors,© 2025 TomTom, Microsoft" at bounding box center [502, 216] width 1004 height 432
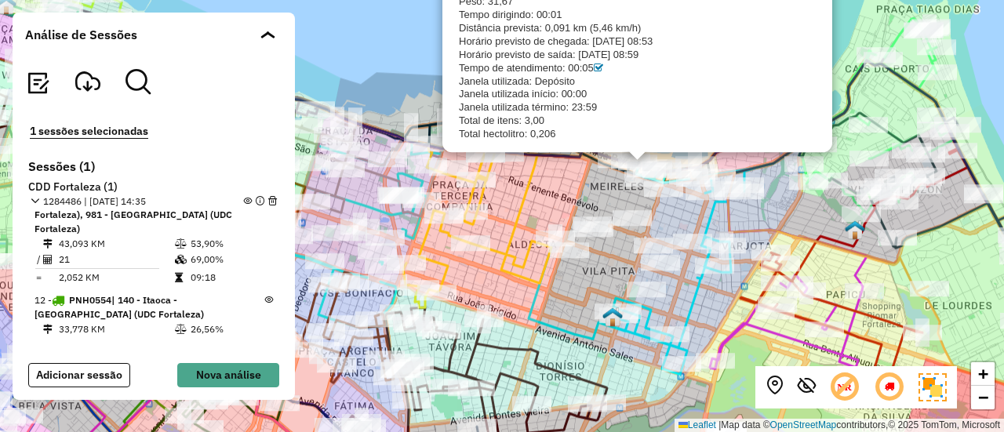
click at [592, 186] on div "CDD Fortaleza 51363506 - [PERSON_NAME] 0 Sessão: 1284486 Tipo de cliente: 80 - …" at bounding box center [502, 216] width 1004 height 432
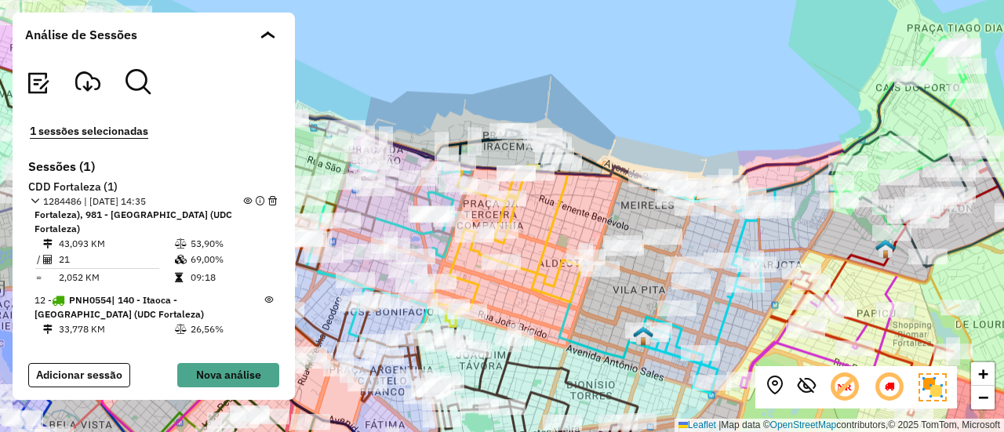
drag, startPoint x: 592, startPoint y: 186, endPoint x: 623, endPoint y: 205, distance: 36.3
click at [623, 205] on div "+ − Leaflet | Map data © OpenStreetMap contributors,© 2025 TomTom, Microsoft" at bounding box center [502, 216] width 1004 height 432
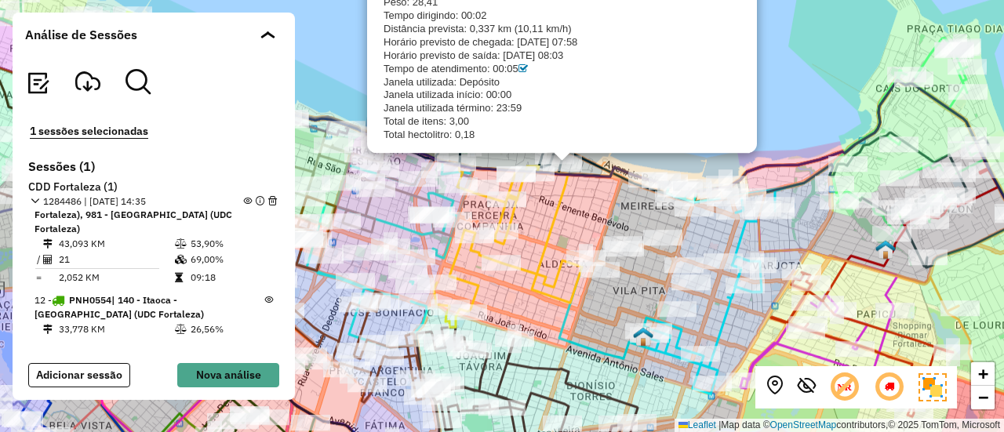
click at [83, 202] on span "1284486 | [DATE] 14:35" at bounding box center [94, 201] width 103 height 14
click at [93, 294] on span "PNH0554" at bounding box center [90, 300] width 42 height 12
click at [53, 293] on span "12 - PNH0554 | 140 - [GEOGRAPHIC_DATA] - [GEOGRAPHIC_DATA] (UDC Fortaleza)" at bounding box center [149, 307] width 230 height 28
click at [219, 375] on button "Nova análise" at bounding box center [228, 375] width 102 height 24
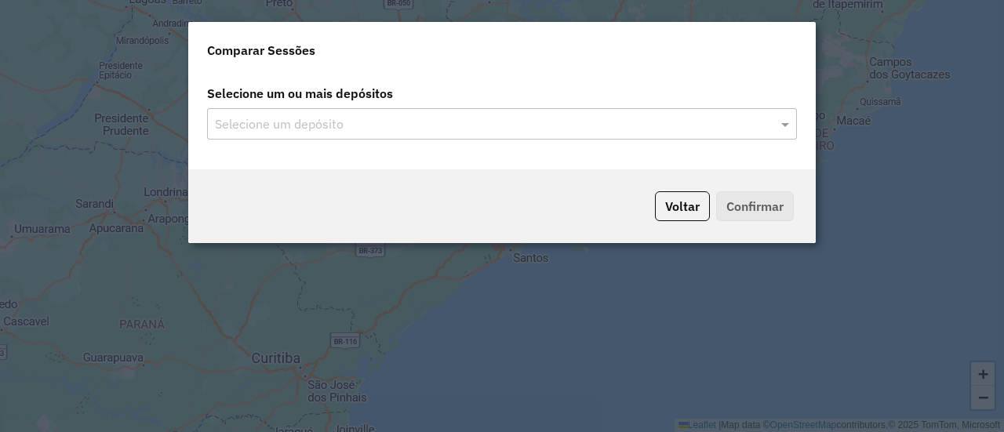
click at [540, 128] on input "text" at bounding box center [494, 124] width 566 height 19
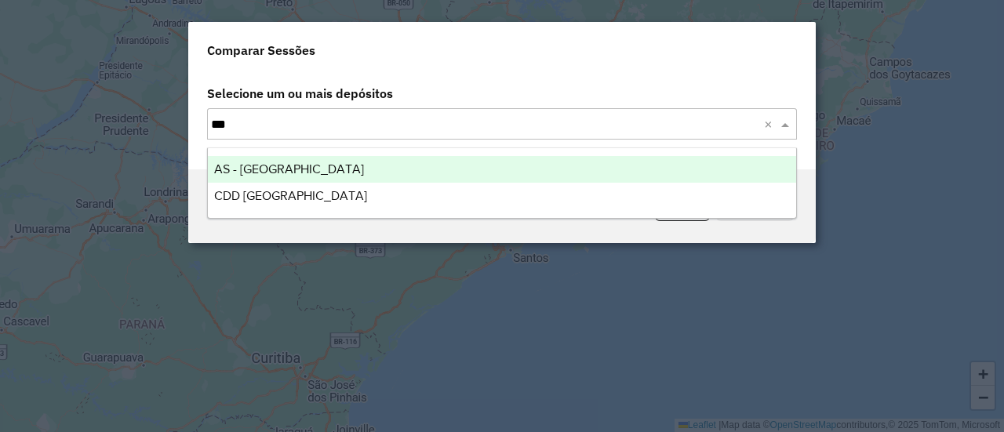
type input "****"
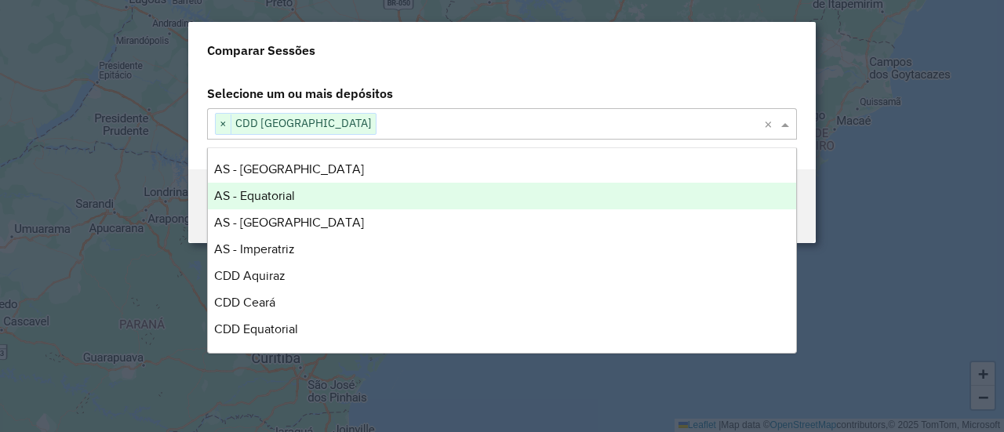
click at [601, 62] on div "Comparar Sessões" at bounding box center [501, 47] width 627 height 50
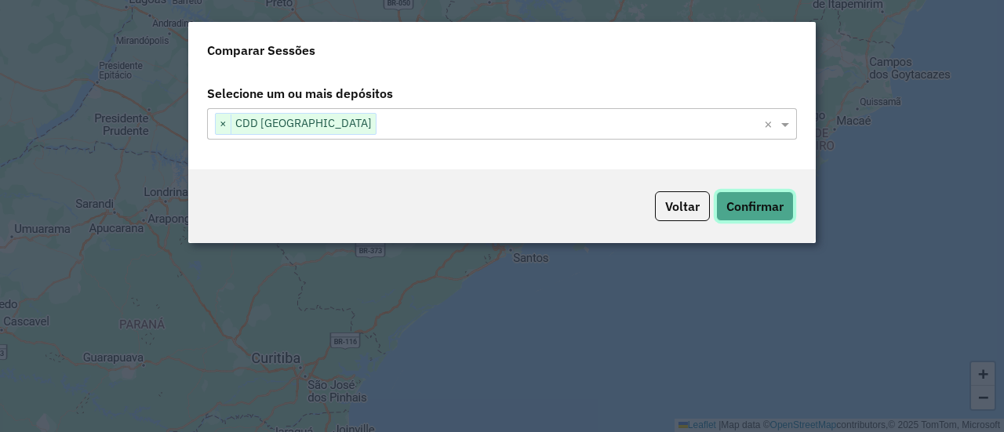
click at [748, 200] on button "Confirmar" at bounding box center [755, 206] width 78 height 30
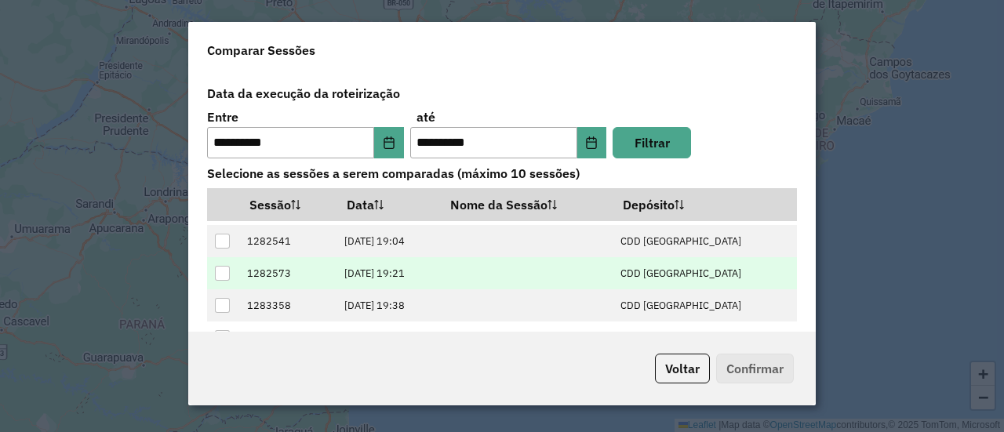
scroll to position [100, 0]
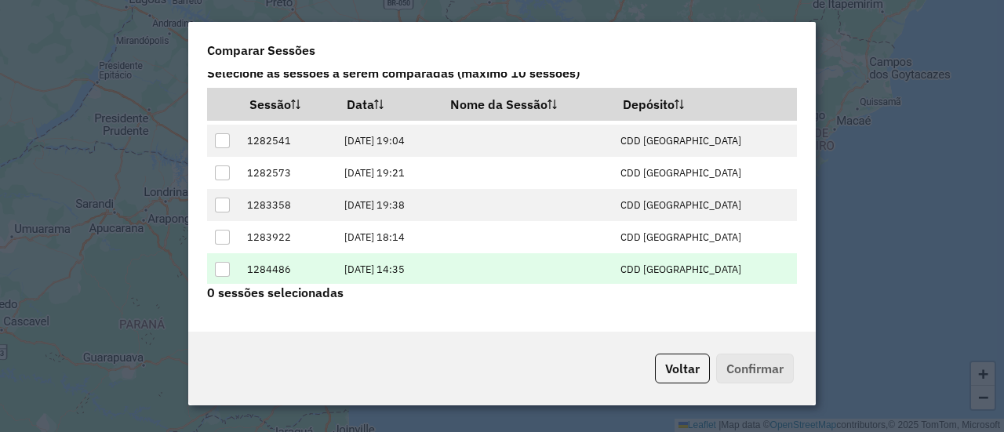
click at [223, 272] on div at bounding box center [222, 269] width 15 height 15
click at [757, 372] on button "Confirmar" at bounding box center [755, 369] width 78 height 30
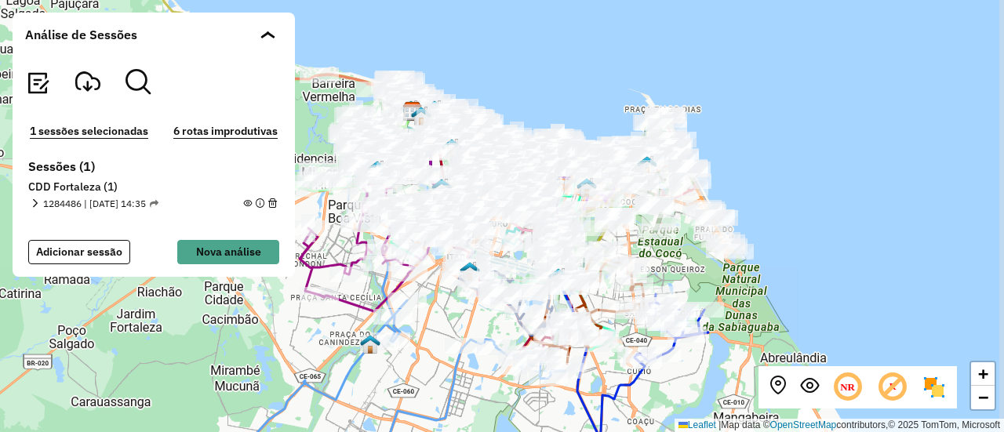
drag, startPoint x: 579, startPoint y: 100, endPoint x: 549, endPoint y: 70, distance: 42.1
click at [549, 70] on div "+ − Leaflet | Map data © OpenStreetMap contributors,© 2025 TomTom, Microsoft" at bounding box center [502, 216] width 1004 height 432
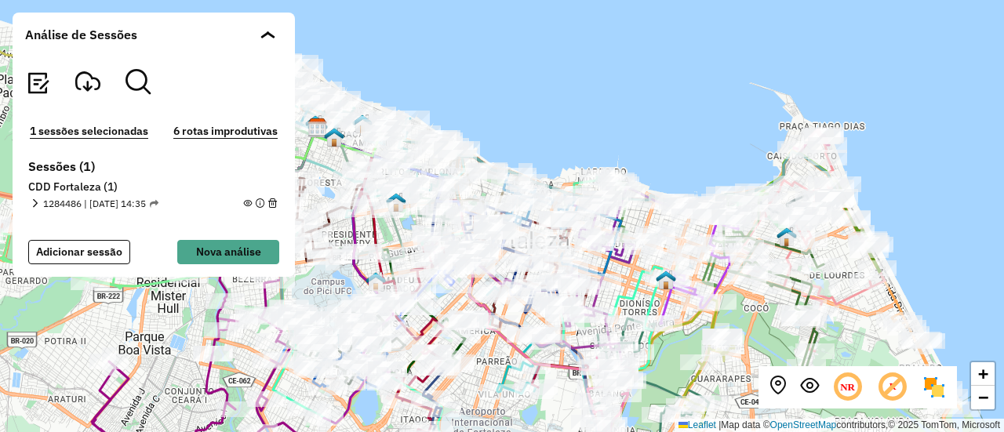
drag, startPoint x: 499, startPoint y: 134, endPoint x: 542, endPoint y: 108, distance: 50.3
click at [542, 108] on div "+ − Leaflet | Map data © OpenStreetMap contributors,© 2025 TomTom, Microsoft" at bounding box center [502, 216] width 1004 height 432
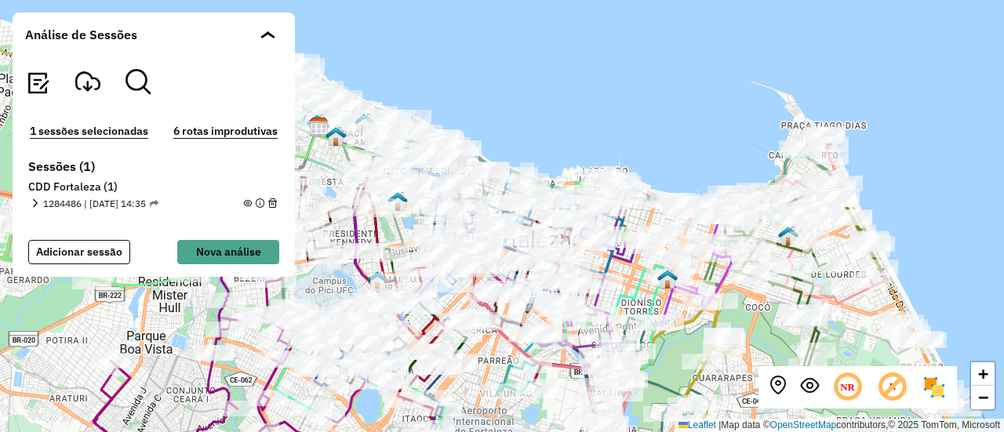
click at [234, 128] on button "6 rotas improdutivas" at bounding box center [226, 131] width 114 height 18
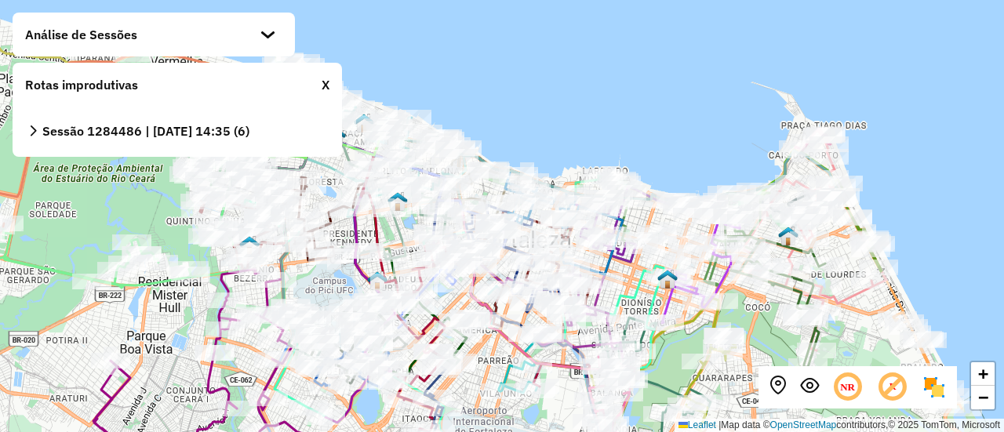
click at [234, 128] on strong "Sessão 1284486 | [DATE] 14:35 (6)" at bounding box center [145, 131] width 207 height 16
click at [33, 129] on icon at bounding box center [32, 130] width 11 height 11
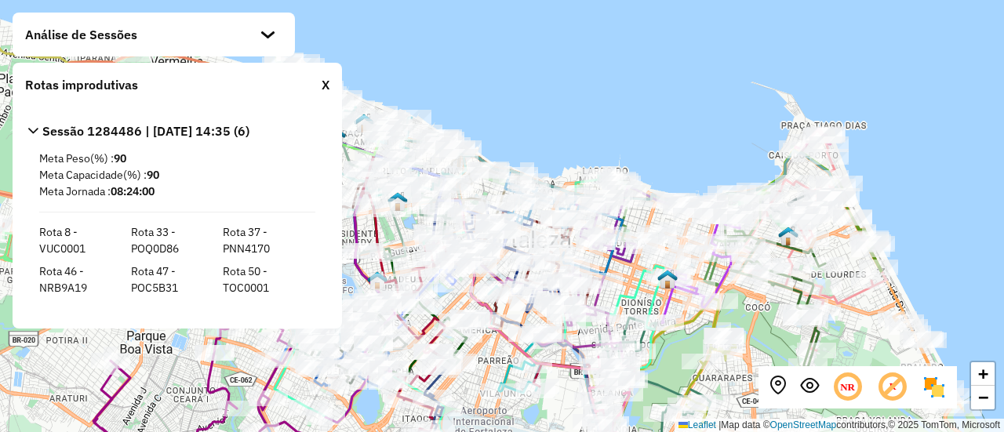
scroll to position [5, 0]
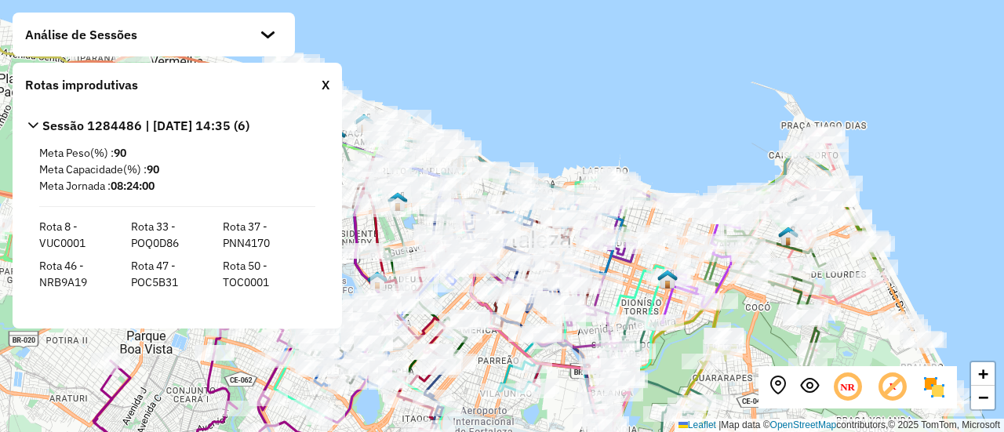
click at [325, 89] on div "X" at bounding box center [325, 84] width 8 height 19
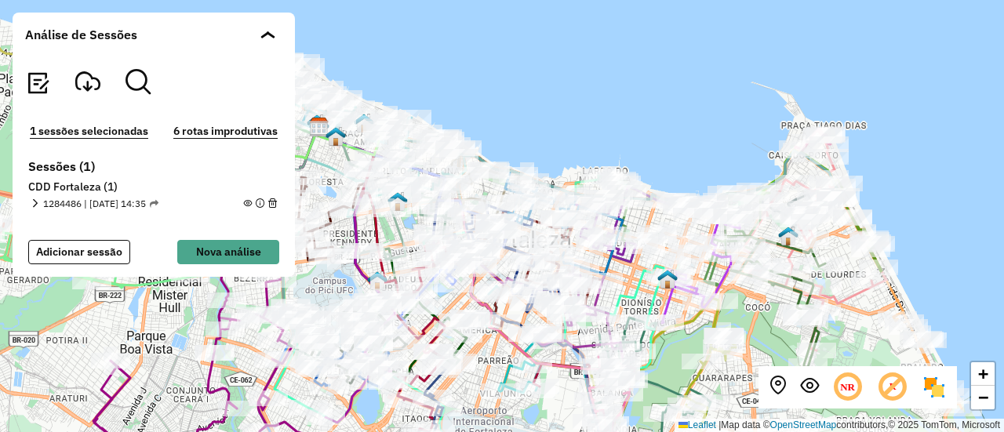
click at [938, 389] on img at bounding box center [933, 387] width 25 height 25
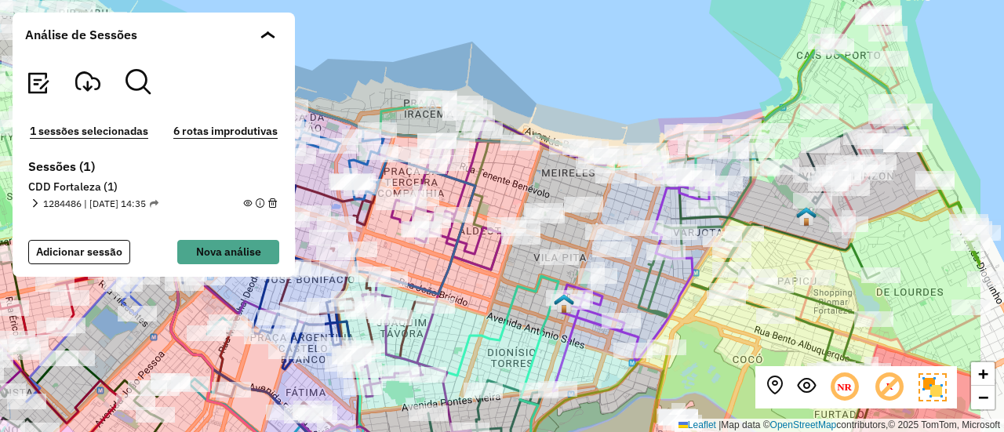
drag, startPoint x: 668, startPoint y: 58, endPoint x: 515, endPoint y: 45, distance: 153.5
click at [515, 45] on div "+ − Leaflet | Map data © OpenStreetMap contributors,© 2025 TomTom, Microsoft" at bounding box center [502, 216] width 1004 height 432
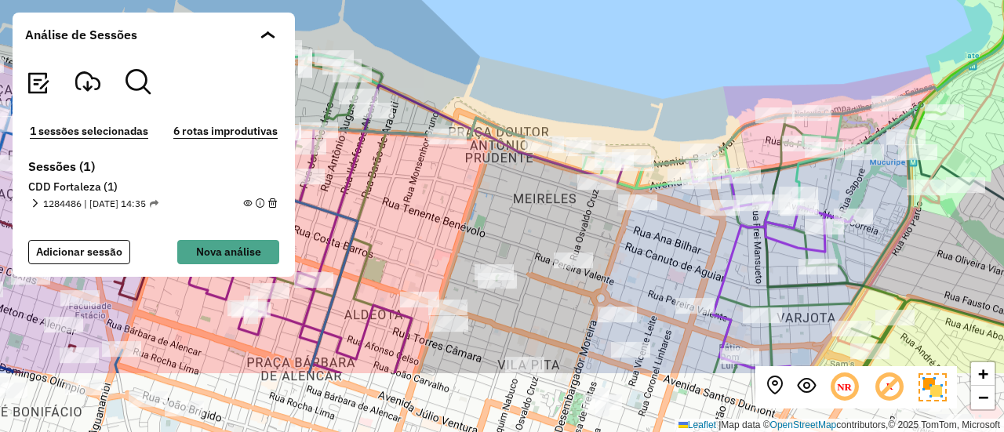
drag, startPoint x: 535, startPoint y: 131, endPoint x: 515, endPoint y: 29, distance: 103.8
click at [515, 29] on div "+ − Leaflet | Map data © OpenStreetMap contributors,© 2025 TomTom, Microsoft" at bounding box center [502, 216] width 1004 height 432
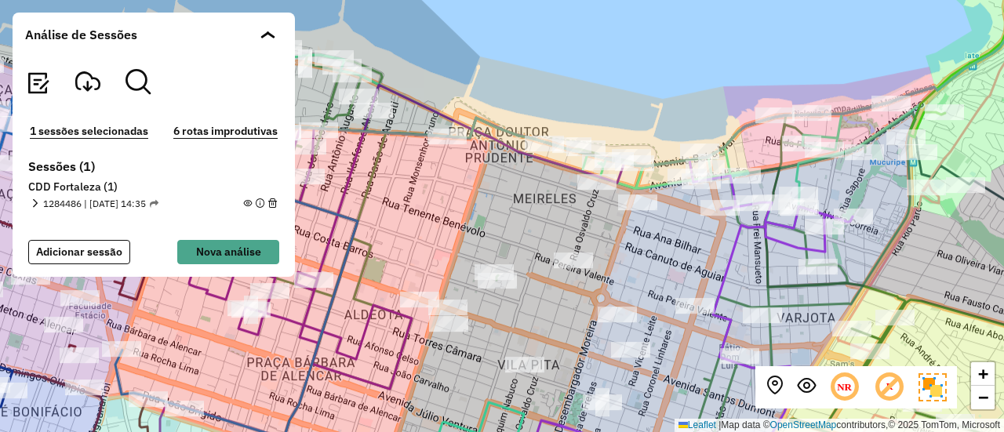
click at [246, 200] on em at bounding box center [247, 203] width 9 height 9
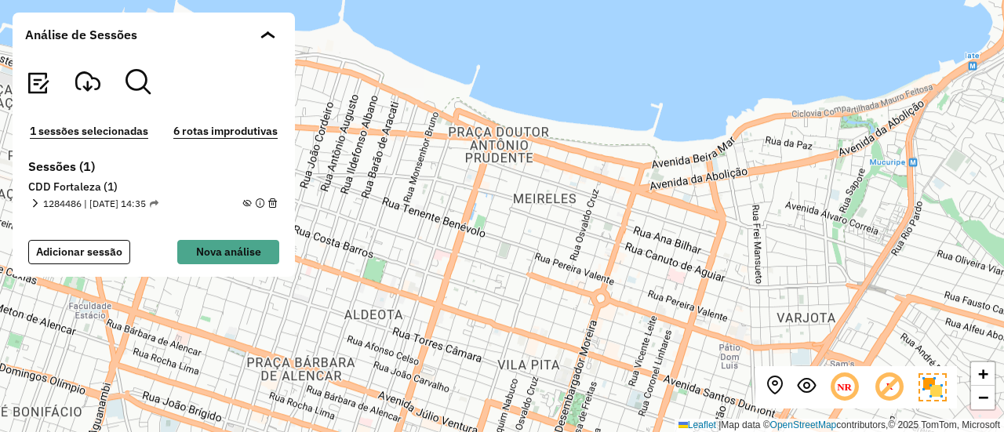
click at [246, 200] on em at bounding box center [247, 203] width 9 height 9
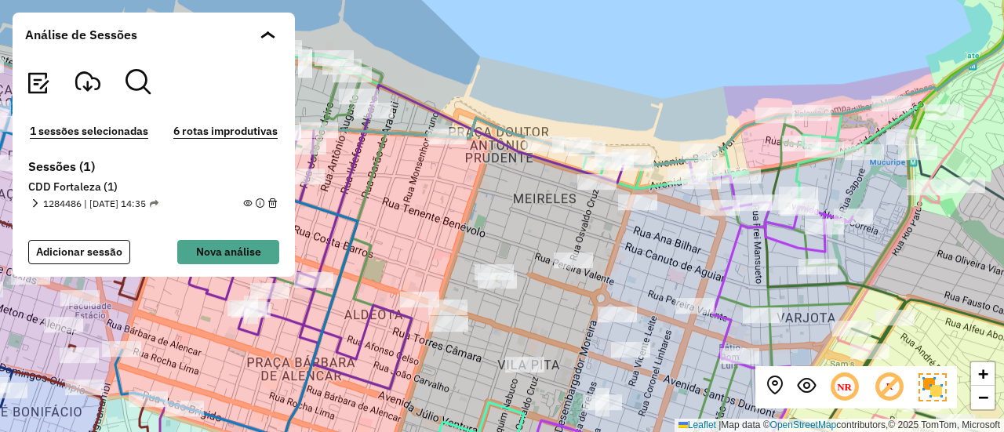
click at [246, 202] on em at bounding box center [247, 203] width 9 height 9
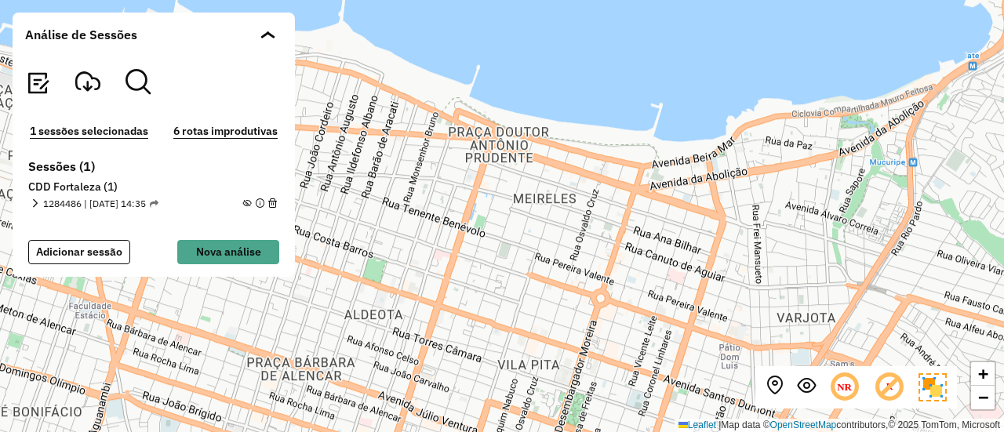
click at [33, 201] on em at bounding box center [35, 203] width 9 height 9
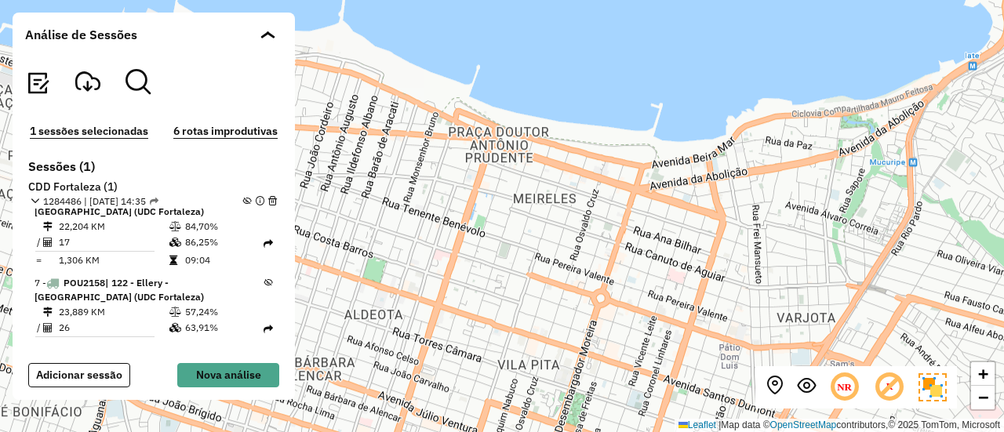
scroll to position [529, 0]
click at [260, 37] on span at bounding box center [264, 35] width 9 height 8
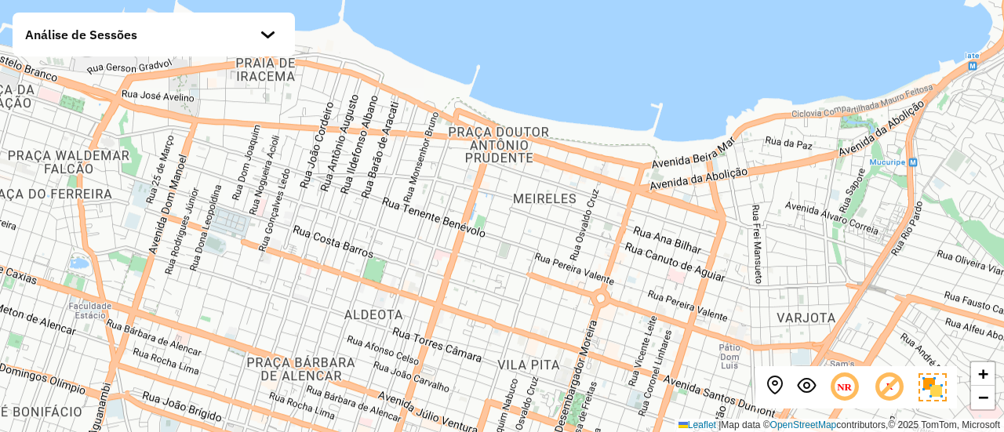
scroll to position [515, 0]
click at [260, 37] on div at bounding box center [268, 42] width 16 height 16
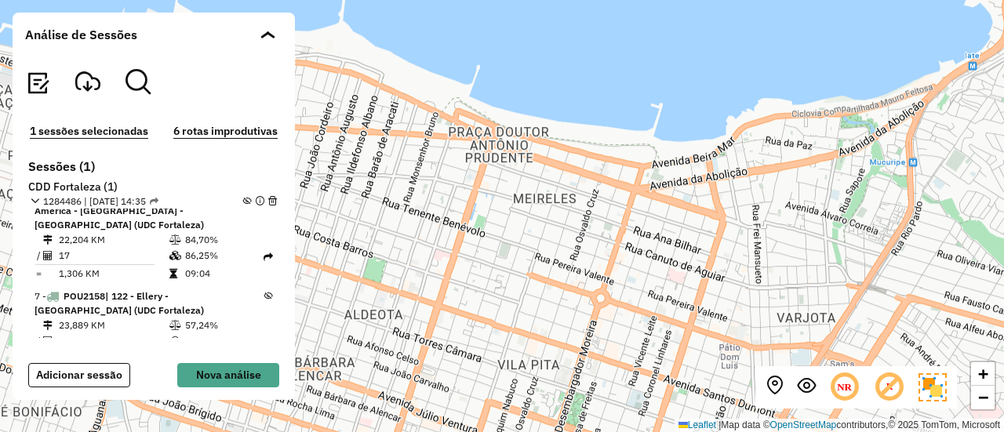
scroll to position [529, 0]
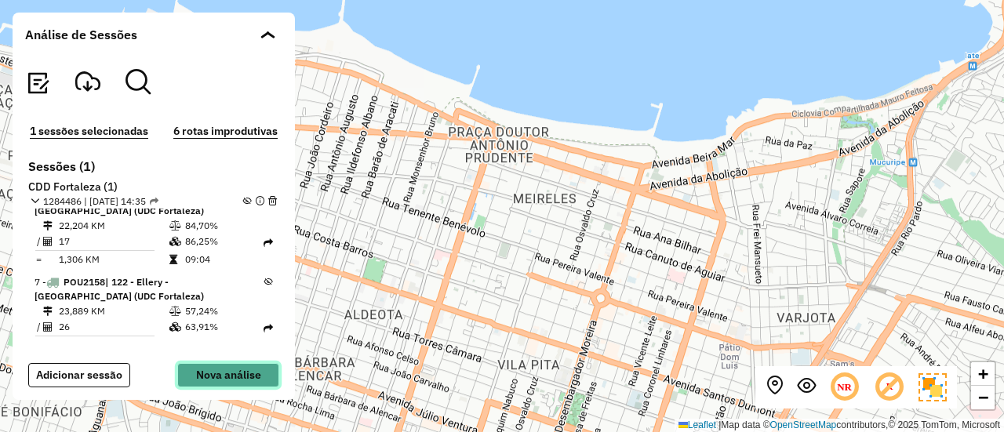
click at [211, 372] on button "Nova análise" at bounding box center [228, 375] width 102 height 24
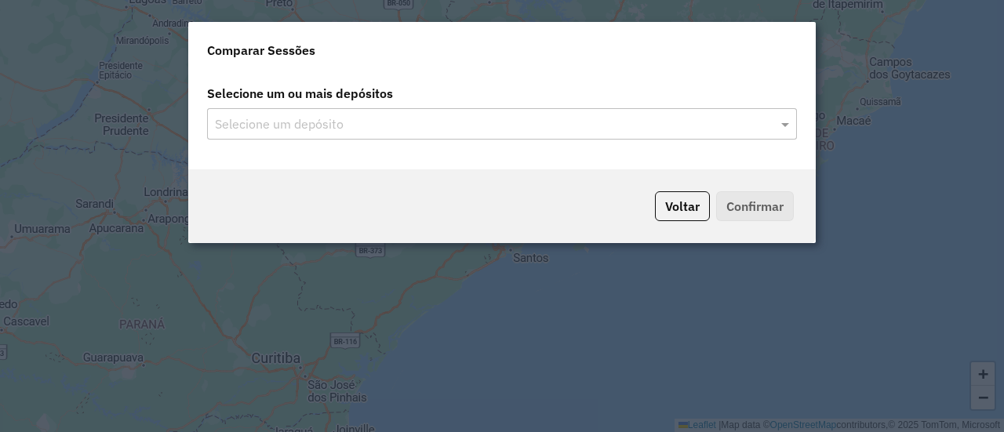
click at [368, 132] on input "text" at bounding box center [494, 124] width 566 height 19
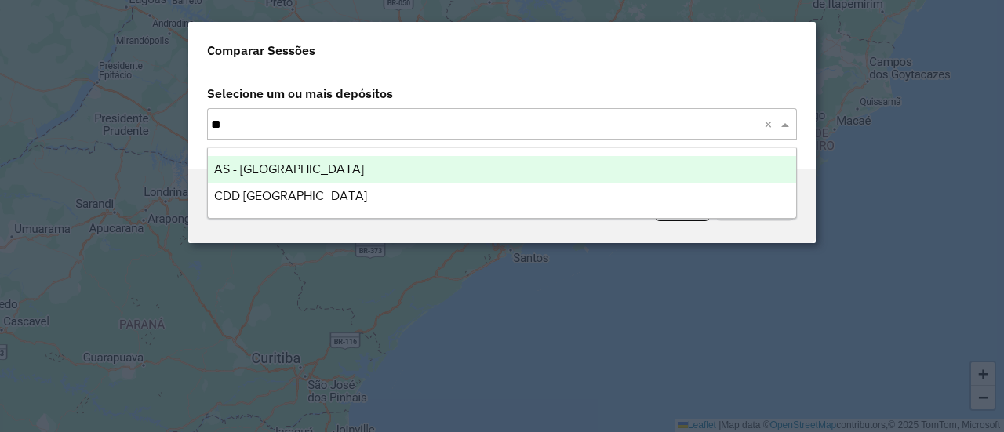
type input "***"
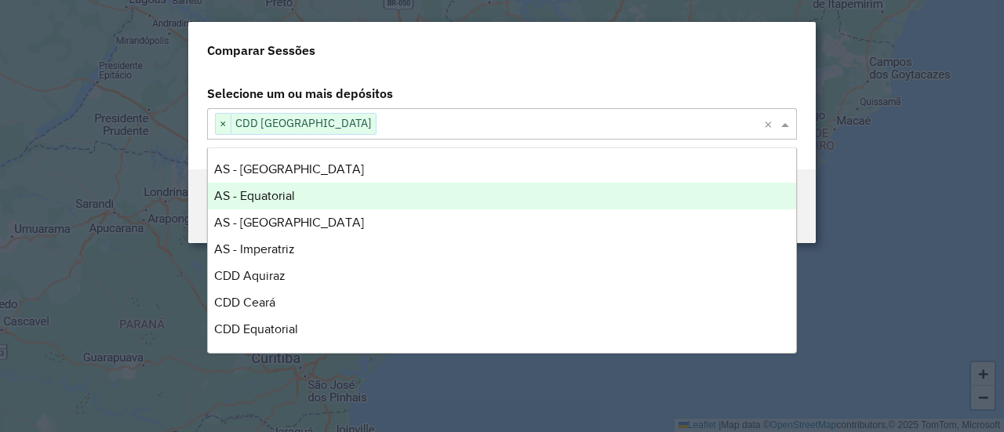
click at [539, 58] on div "Comparar Sessões" at bounding box center [501, 47] width 627 height 50
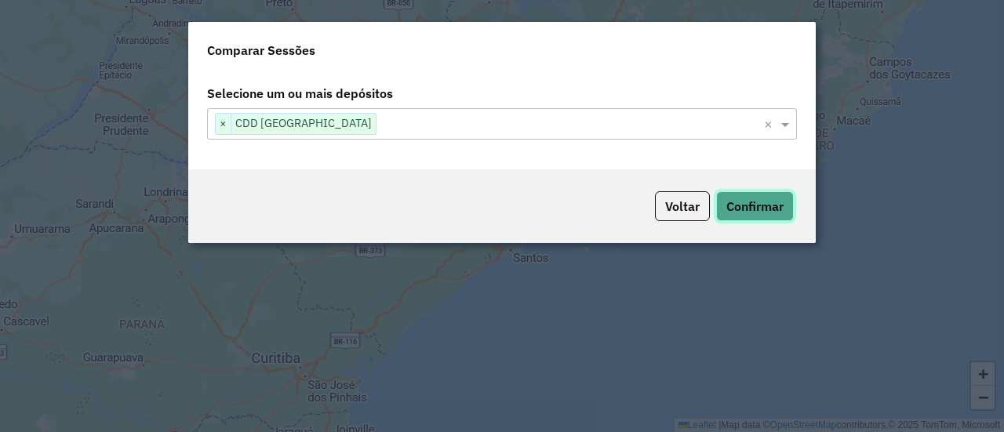
click at [758, 207] on button "Confirmar" at bounding box center [755, 206] width 78 height 30
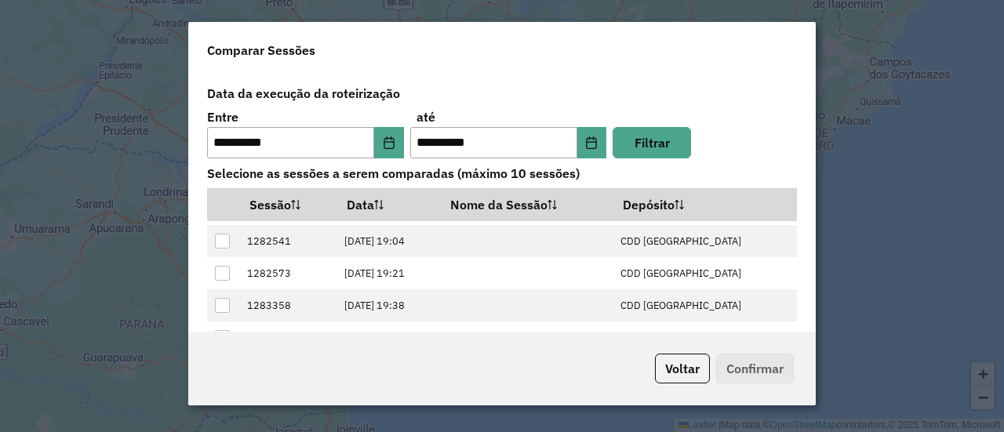
scroll to position [100, 0]
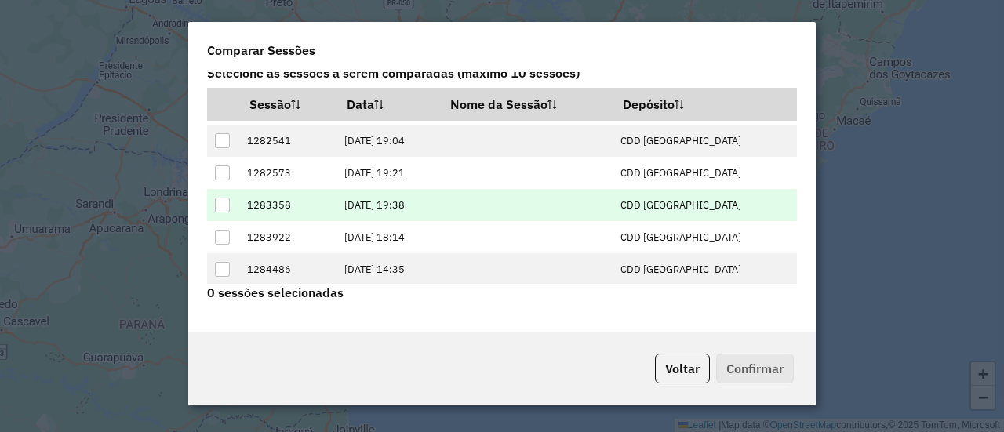
click at [220, 198] on div at bounding box center [222, 205] width 15 height 15
click at [732, 372] on button "Confirmar" at bounding box center [755, 369] width 78 height 30
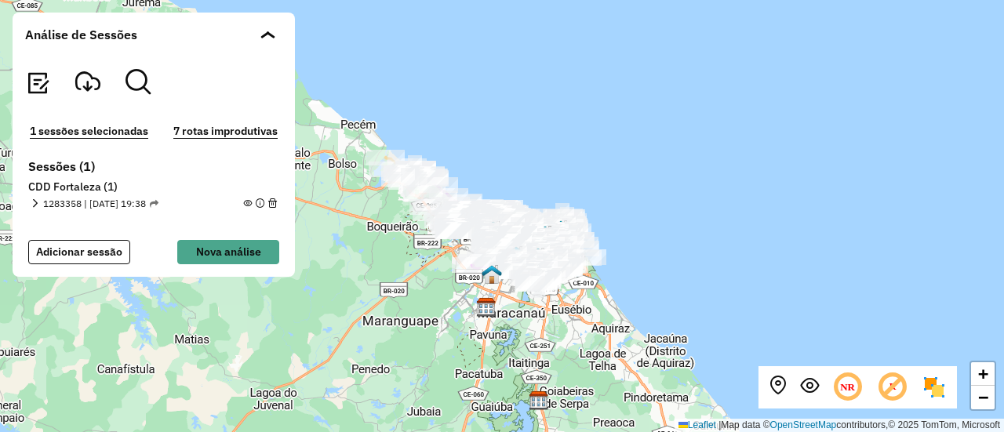
click at [34, 200] on em at bounding box center [35, 203] width 9 height 9
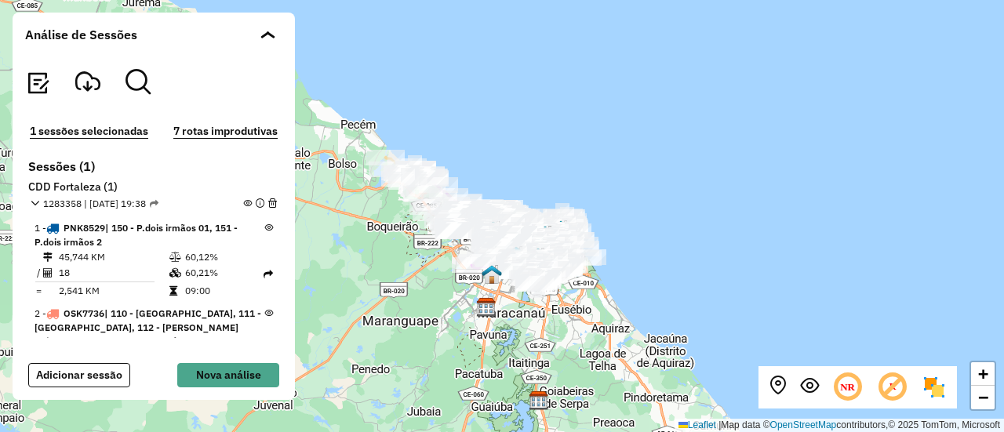
click at [245, 203] on em at bounding box center [247, 203] width 9 height 9
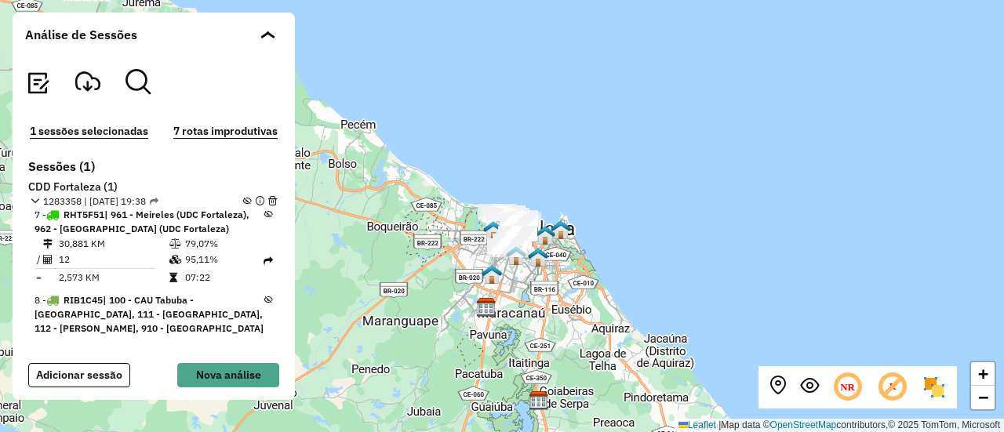
scroll to position [499, 0]
click at [420, 245] on div "+ − Leaflet | Map data © OpenStreetMap contributors,© 2025 TomTom, Microsoft" at bounding box center [502, 216] width 1004 height 432
drag, startPoint x: 420, startPoint y: 245, endPoint x: 384, endPoint y: 240, distance: 36.4
click at [384, 240] on div "+ − Leaflet | Map data © OpenStreetMap contributors,© 2025 TomTom, Microsoft" at bounding box center [502, 216] width 1004 height 432
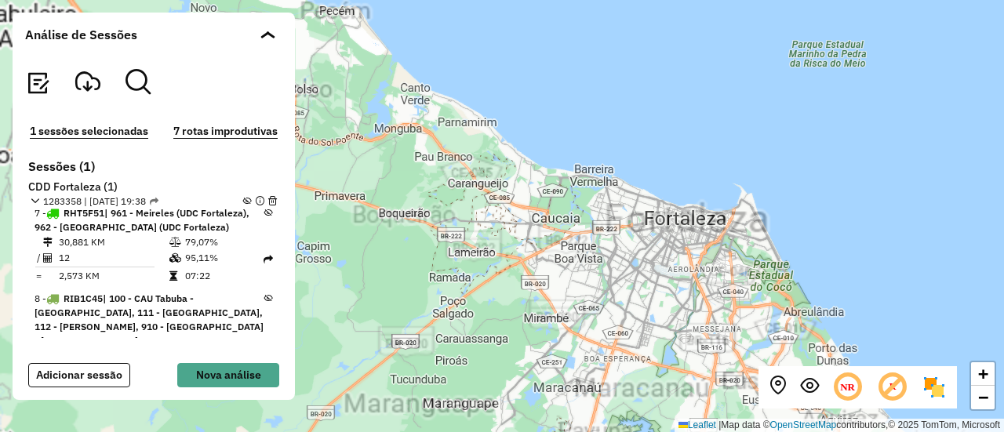
click at [384, 240] on div "+ − Leaflet | Map data © OpenStreetMap contributors,© 2025 TomTom, Microsoft" at bounding box center [502, 216] width 1004 height 432
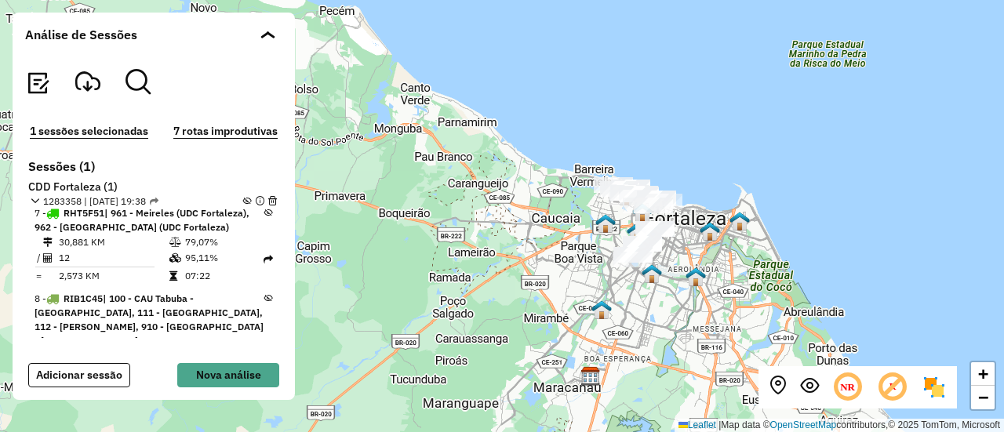
click at [714, 202] on div "+ − Leaflet | Map data © OpenStreetMap contributors,© 2025 TomTom, Microsoft" at bounding box center [502, 216] width 1004 height 432
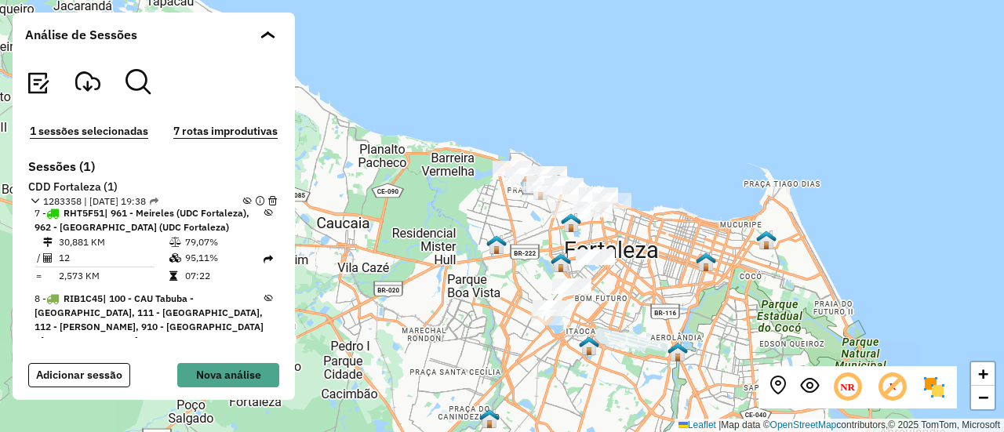
click at [693, 211] on div "+ − Leaflet | Map data © OpenStreetMap contributors,© 2025 TomTom, Microsoft" at bounding box center [502, 216] width 1004 height 432
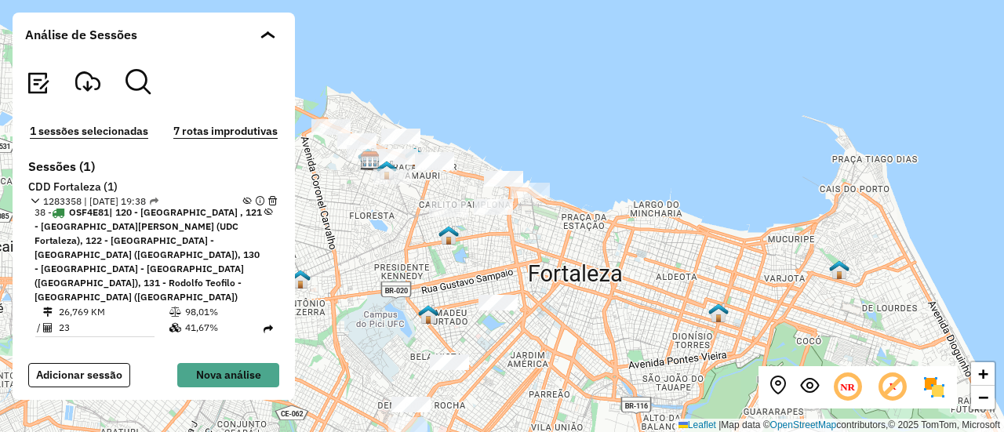
scroll to position [3569, 0]
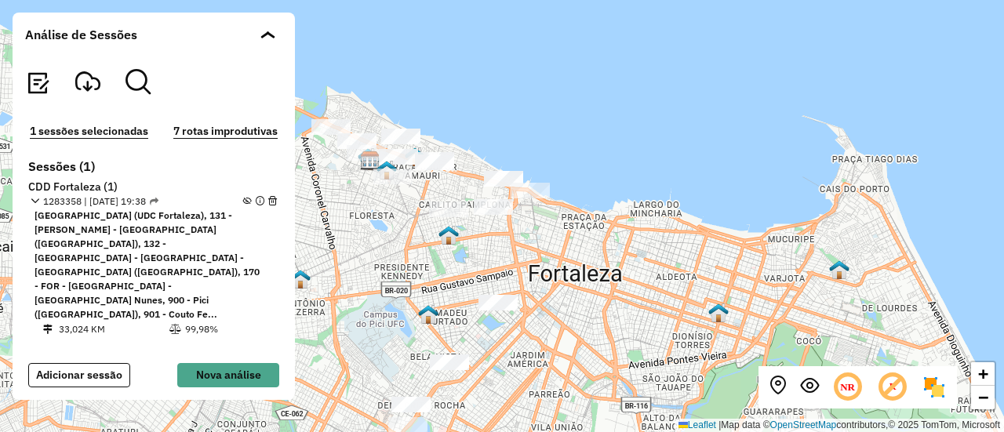
click at [226, 165] on h6 "Sessões (1)" at bounding box center [153, 166] width 251 height 15
click at [938, 390] on img at bounding box center [933, 387] width 25 height 25
click at [243, 200] on em at bounding box center [247, 201] width 9 height 9
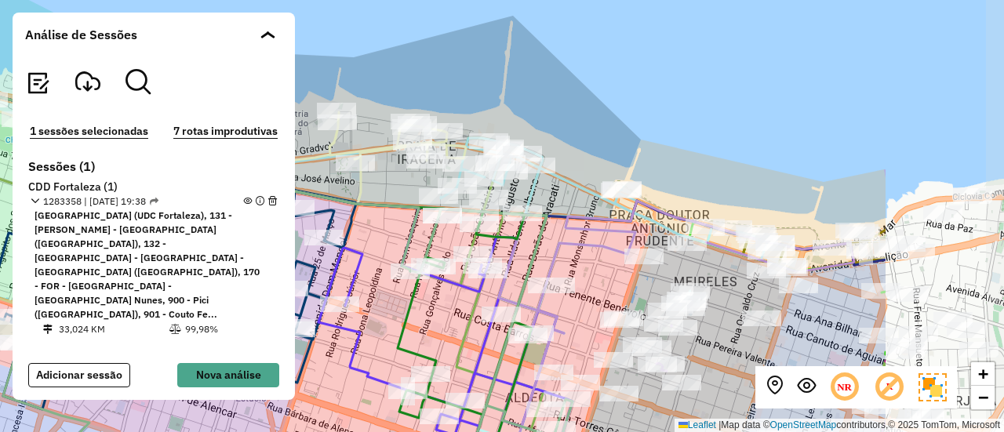
drag, startPoint x: 790, startPoint y: 101, endPoint x: 571, endPoint y: 70, distance: 221.0
click at [571, 70] on div "+ − Leaflet | Map data © OpenStreetMap contributors,© 2025 TomTom, Microsoft" at bounding box center [502, 216] width 1004 height 432
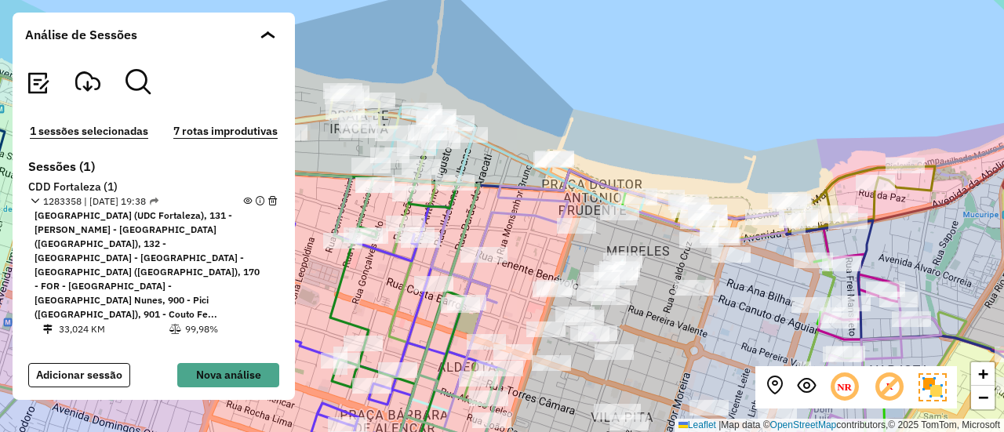
drag, startPoint x: 712, startPoint y: 103, endPoint x: 645, endPoint y: 72, distance: 74.0
click at [645, 72] on div "+ − Leaflet | Map data © OpenStreetMap contributors,© 2025 TomTom, Microsoft" at bounding box center [502, 216] width 1004 height 432
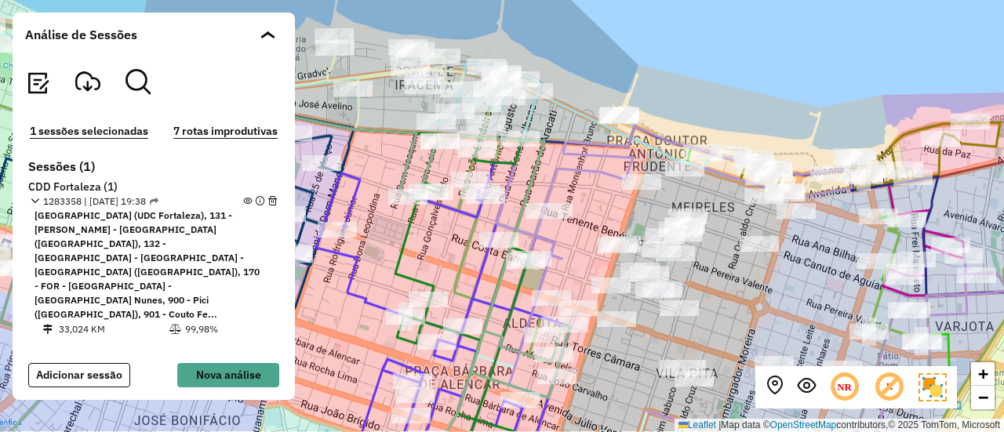
drag, startPoint x: 605, startPoint y: 72, endPoint x: 670, endPoint y: 28, distance: 78.5
click at [670, 28] on div "+ − Leaflet | Map data © OpenStreetMap contributors,© 2025 TomTom, Microsoft" at bounding box center [502, 216] width 1004 height 432
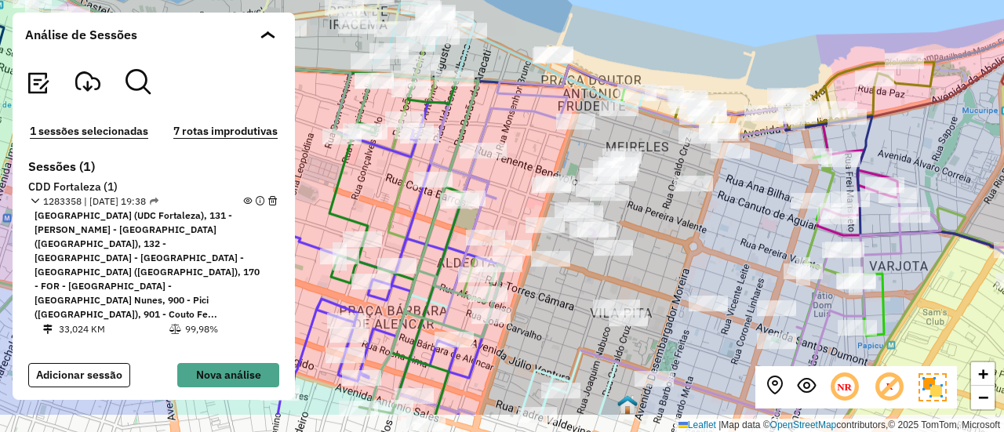
drag, startPoint x: 585, startPoint y: 49, endPoint x: 517, endPoint y: -7, distance: 87.9
click at [517, 0] on html "Aguarde... Pop-up bloqueado! Seu navegador bloqueou automáticamente a abertura …" at bounding box center [502, 216] width 1004 height 432
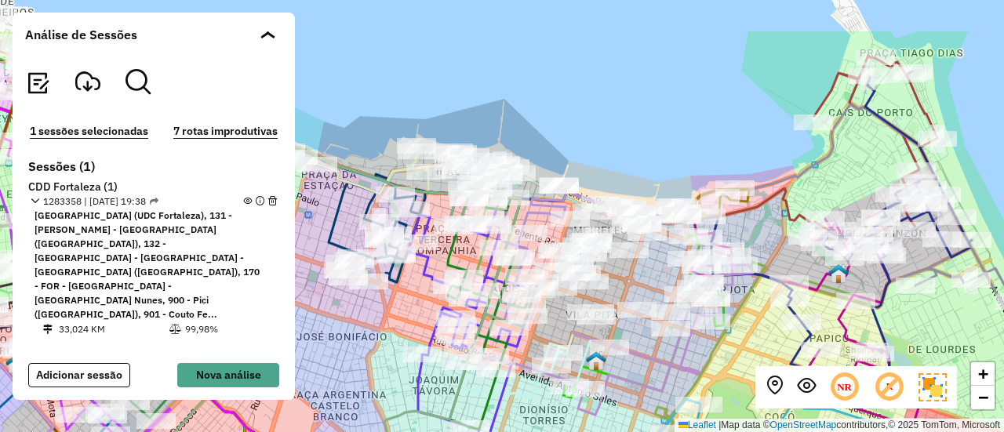
drag, startPoint x: 662, startPoint y: 81, endPoint x: 652, endPoint y: 155, distance: 75.1
click at [652, 155] on div "+ − Leaflet | Map data © OpenStreetMap contributors,© 2025 TomTom, Microsoft" at bounding box center [502, 216] width 1004 height 432
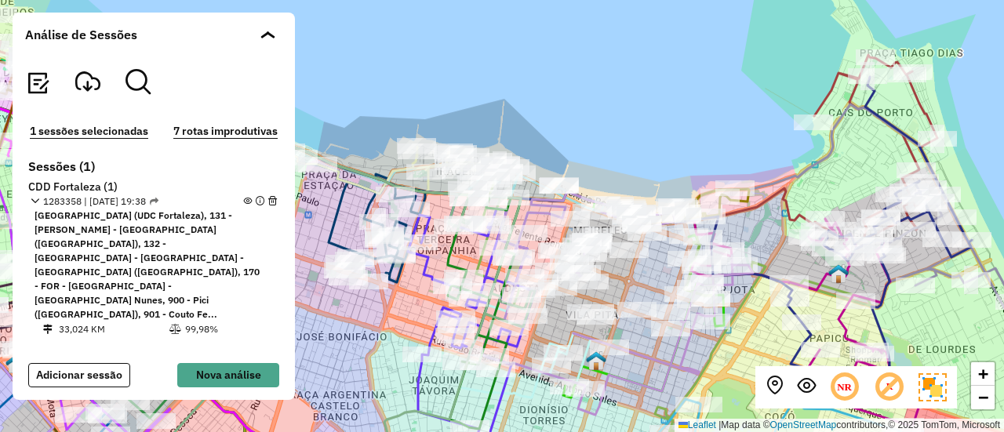
click at [75, 188] on h6 "CDD Fortaleza (1)" at bounding box center [153, 187] width 251 height 14
click at [141, 161] on h6 "Sessões (1)" at bounding box center [153, 166] width 251 height 15
click at [138, 85] on em at bounding box center [137, 81] width 25 height 25
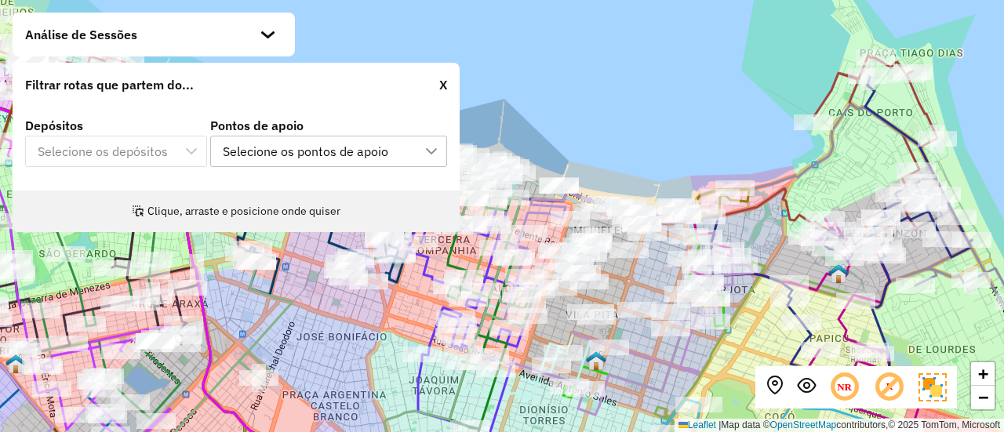
scroll to position [3513, 0]
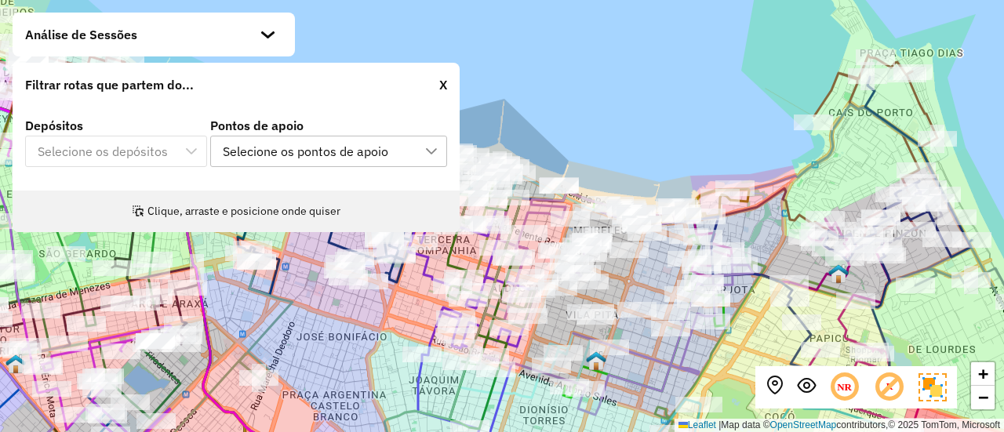
click at [146, 142] on div "Depósitos Selecione os depósitos" at bounding box center [116, 143] width 182 height 48
click at [125, 157] on p-multiselect "Selecione os depósitos" at bounding box center [116, 152] width 182 height 14
click at [219, 211] on div "Clique, arraste e posicione onde quiser" at bounding box center [236, 212] width 447 height 42
click at [188, 210] on div "Clique, arraste e posicione onde quiser" at bounding box center [236, 212] width 447 height 42
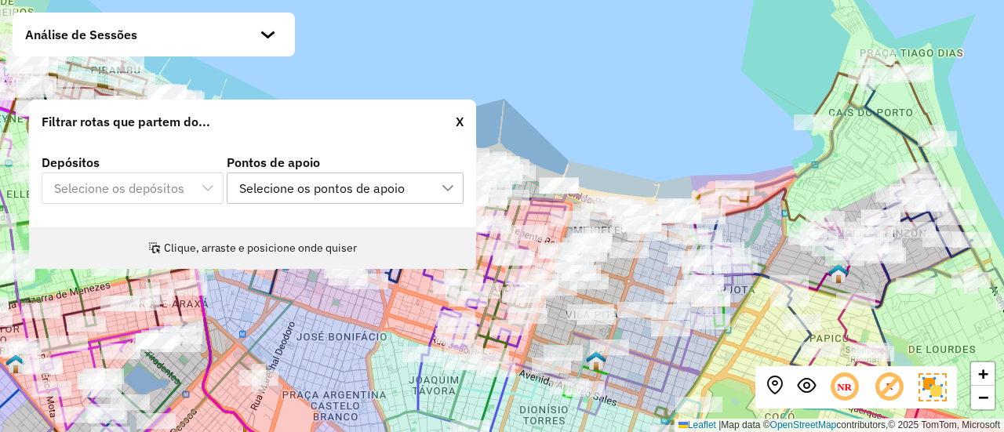
drag, startPoint x: 188, startPoint y: 210, endPoint x: 205, endPoint y: 253, distance: 46.2
click at [205, 253] on div "Clique, arraste e posicione onde quiser" at bounding box center [252, 248] width 447 height 42
click at [267, 35] on div at bounding box center [268, 42] width 16 height 16
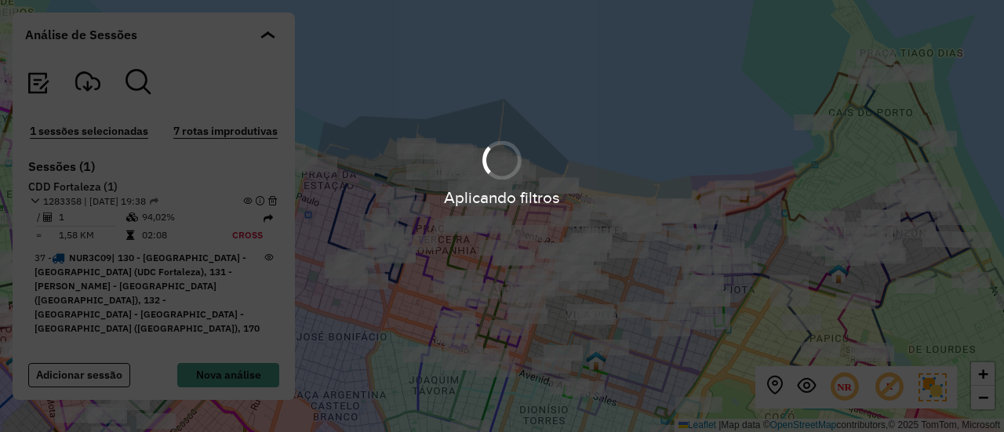
click at [267, 35] on hb-app "Aplicando filtros Pop-up bloqueado! Seu navegador bloqueou automáticamente a ab…" at bounding box center [502, 216] width 1004 height 432
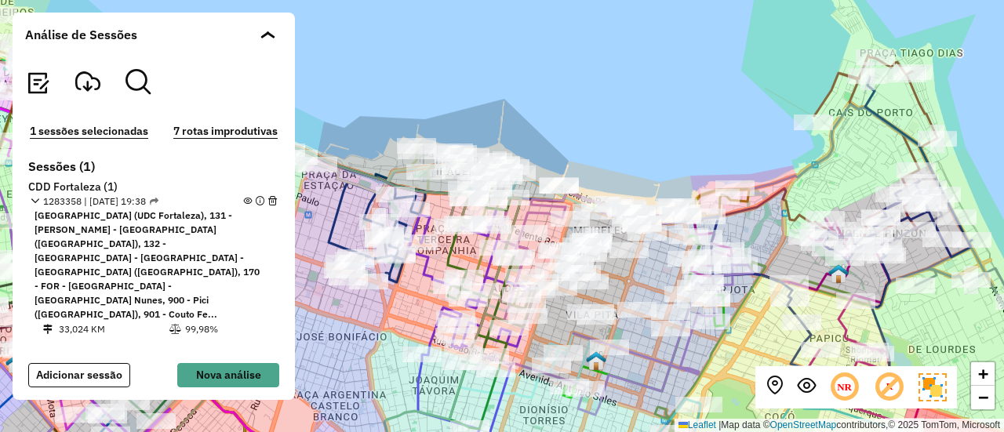
click at [267, 35] on div at bounding box center [268, 42] width 16 height 16
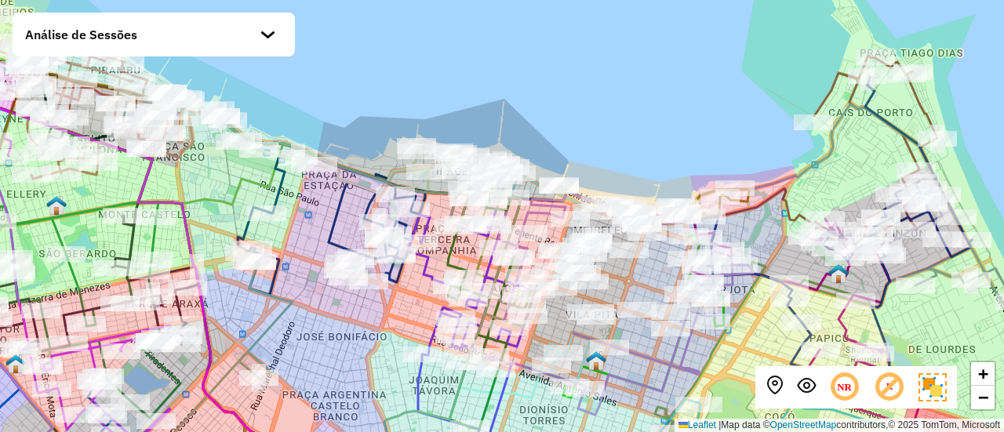
scroll to position [3513, 0]
click at [267, 35] on div at bounding box center [268, 42] width 16 height 16
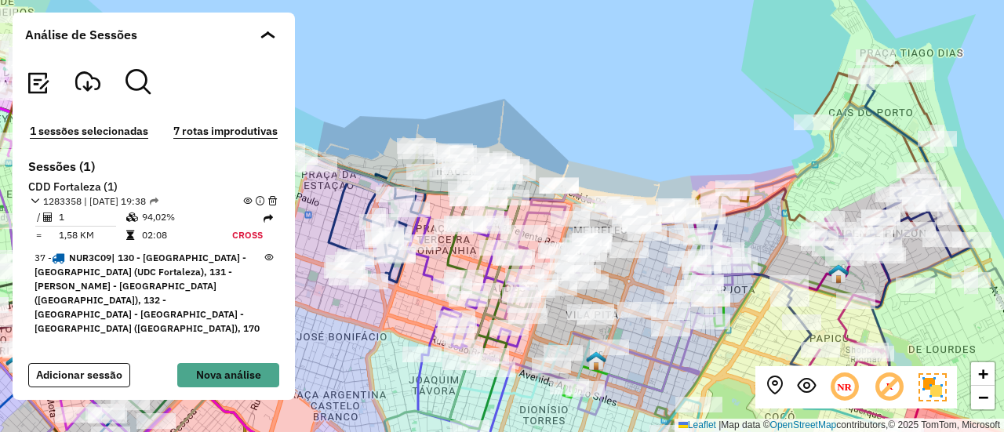
scroll to position [3569, 0]
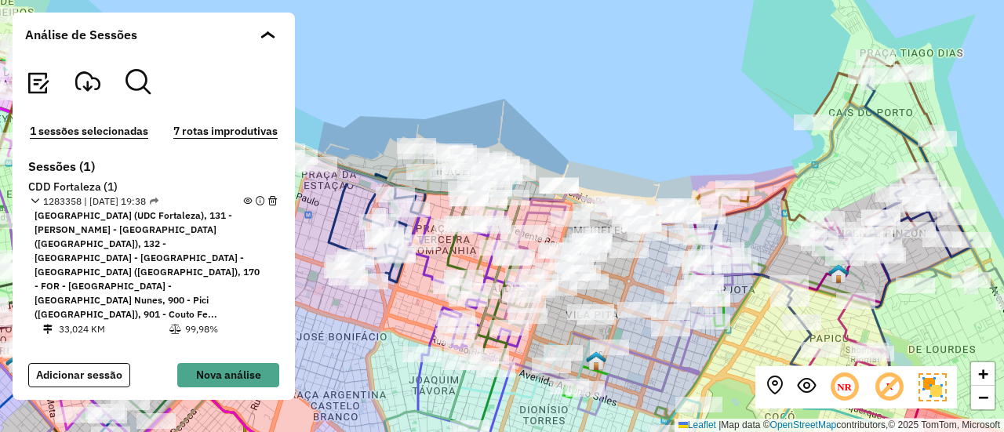
click at [140, 77] on em at bounding box center [137, 81] width 25 height 25
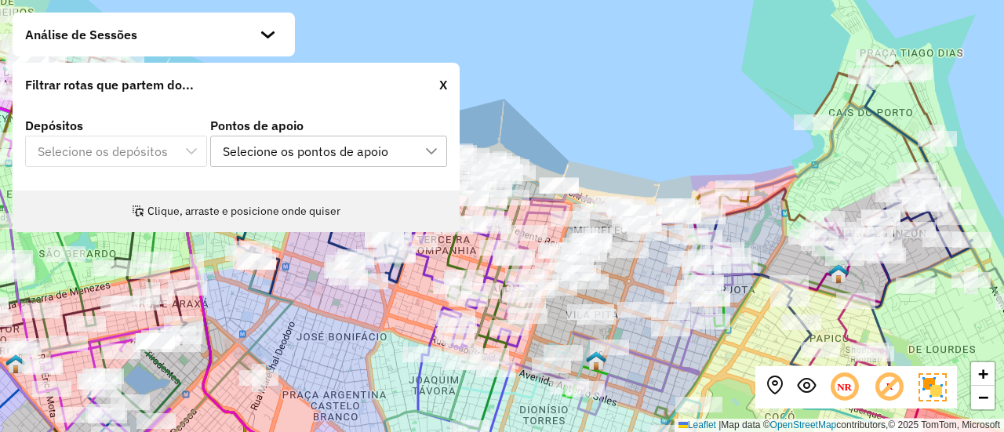
scroll to position [3513, 0]
click at [111, 153] on p-multiselect "Selecione os depósitos" at bounding box center [116, 152] width 182 height 14
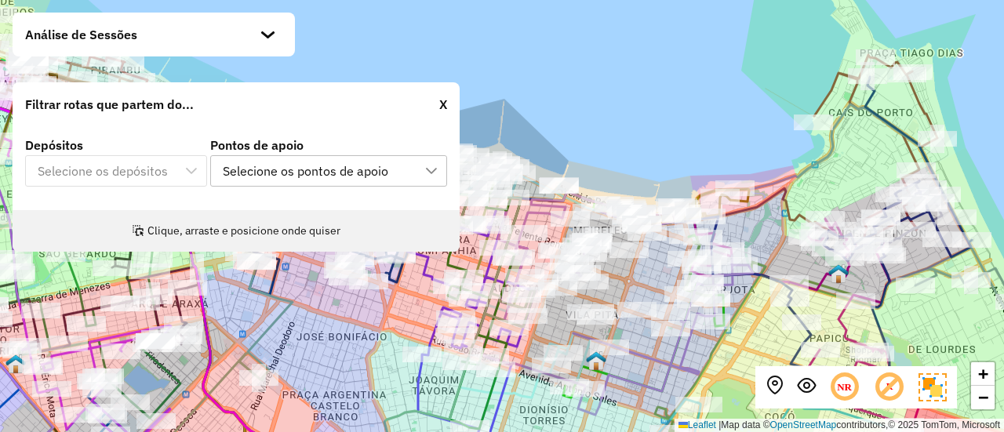
drag, startPoint x: 223, startPoint y: 223, endPoint x: 220, endPoint y: 249, distance: 26.2
click at [220, 249] on div "Clique, arraste e posicione onde quiser" at bounding box center [236, 231] width 447 height 42
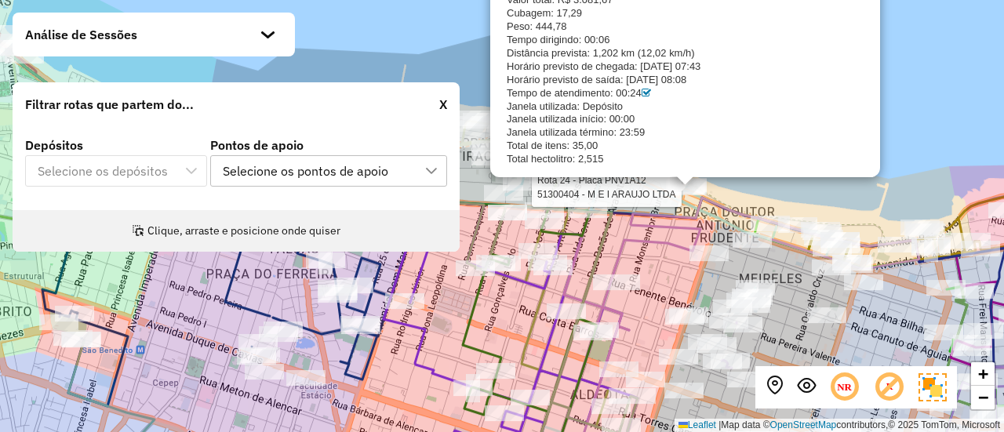
drag, startPoint x: 663, startPoint y: 198, endPoint x: 910, endPoint y: 149, distance: 252.6
click at [910, 149] on div "Rota 24 - Placa PNV1A12 51300404 - M E I ARAUJO LTDA CDD Fortaleza 51300404 - M…" at bounding box center [502, 216] width 1004 height 432
